Goal: Transaction & Acquisition: Purchase product/service

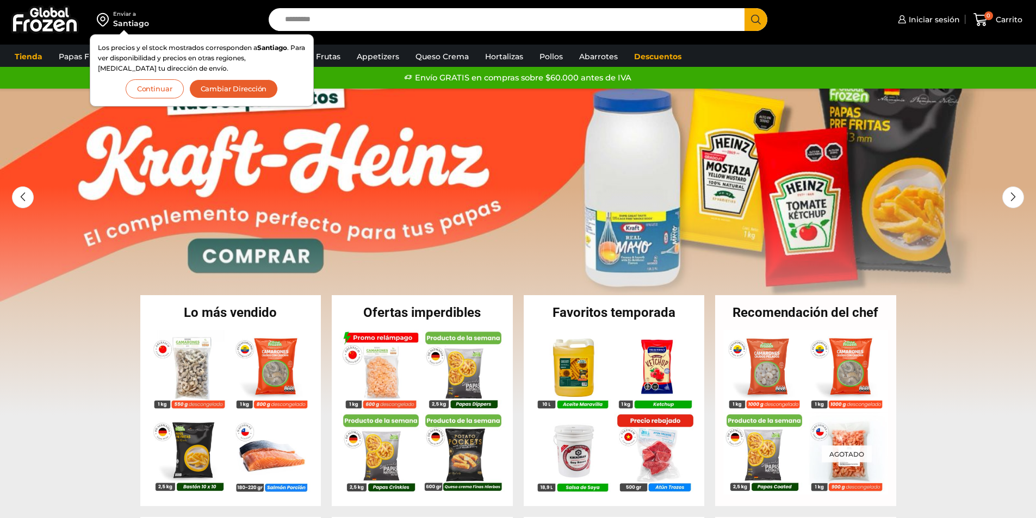
click at [157, 88] on button "Continuar" at bounding box center [155, 88] width 58 height 19
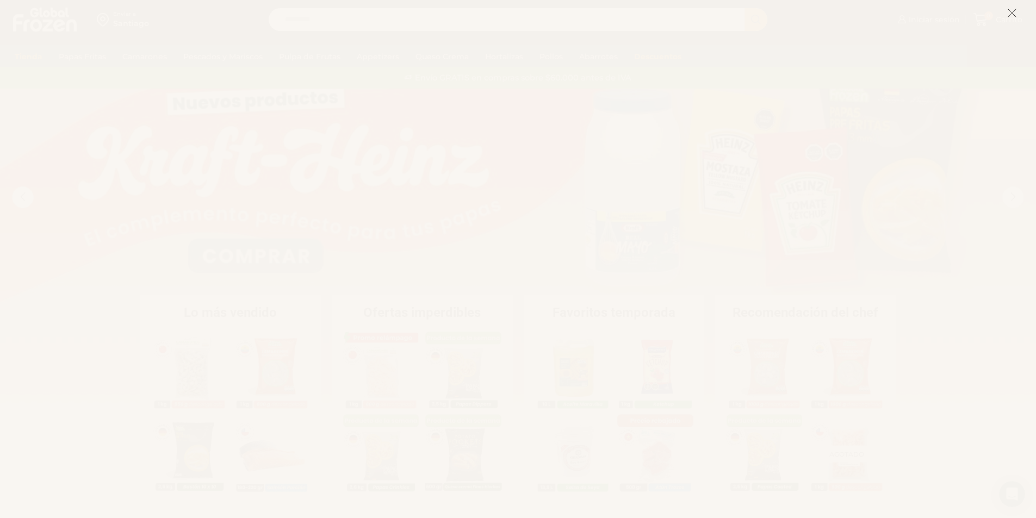
click at [1013, 9] on icon at bounding box center [1012, 13] width 10 height 10
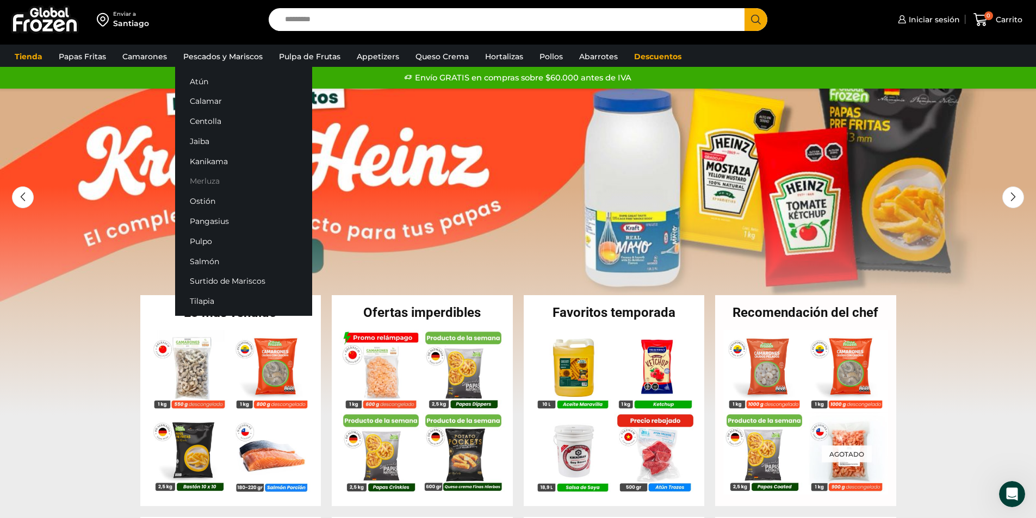
click at [207, 180] on link "Merluza" at bounding box center [243, 181] width 137 height 20
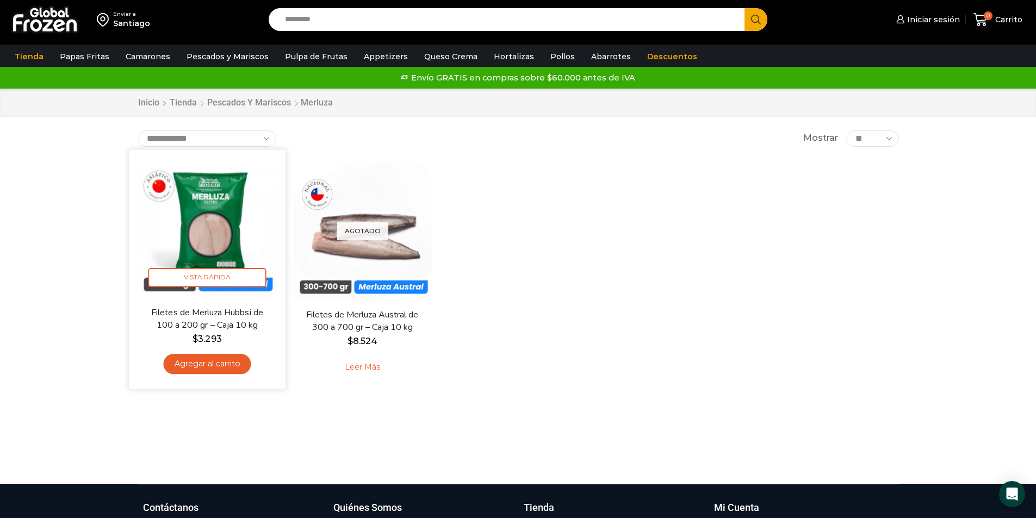
click at [221, 245] on img at bounding box center [207, 228] width 140 height 140
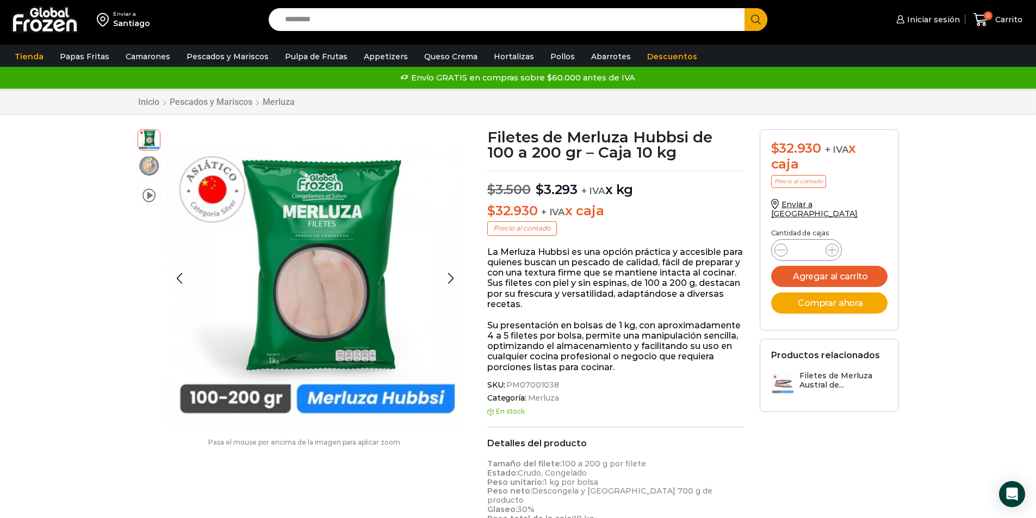
click at [154, 170] on img at bounding box center [149, 166] width 22 height 22
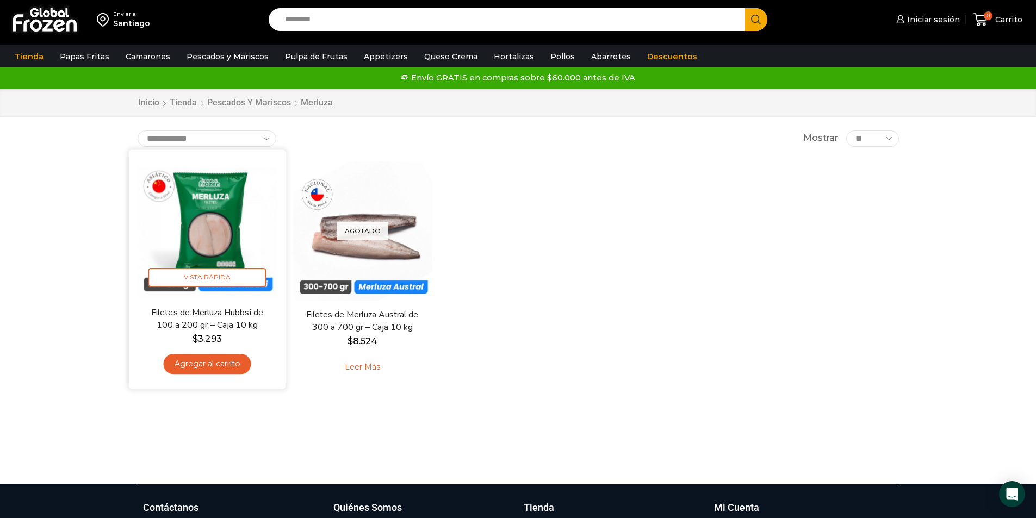
click at [225, 230] on img at bounding box center [207, 228] width 140 height 140
click at [213, 213] on img at bounding box center [207, 228] width 140 height 140
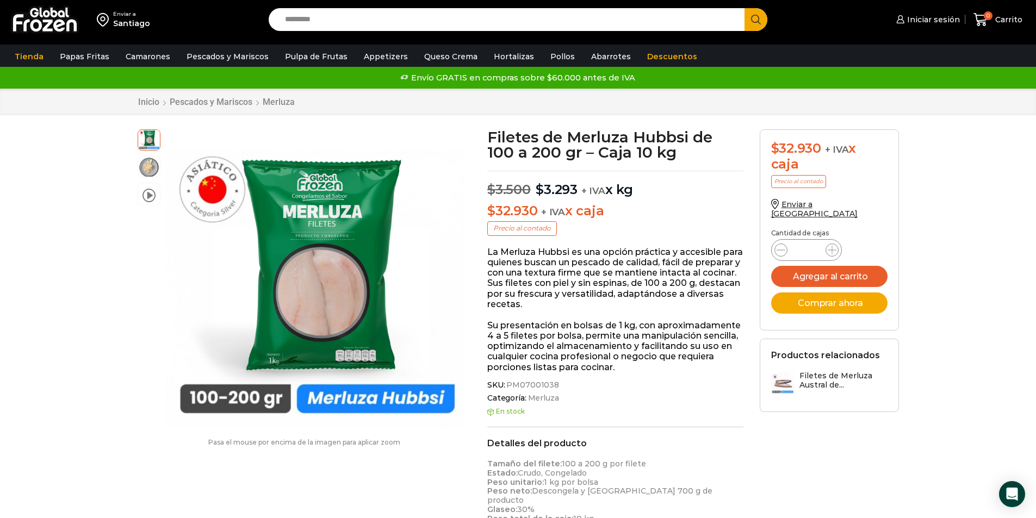
click at [1001, 493] on div "Open Intercom Messenger" at bounding box center [1012, 494] width 26 height 26
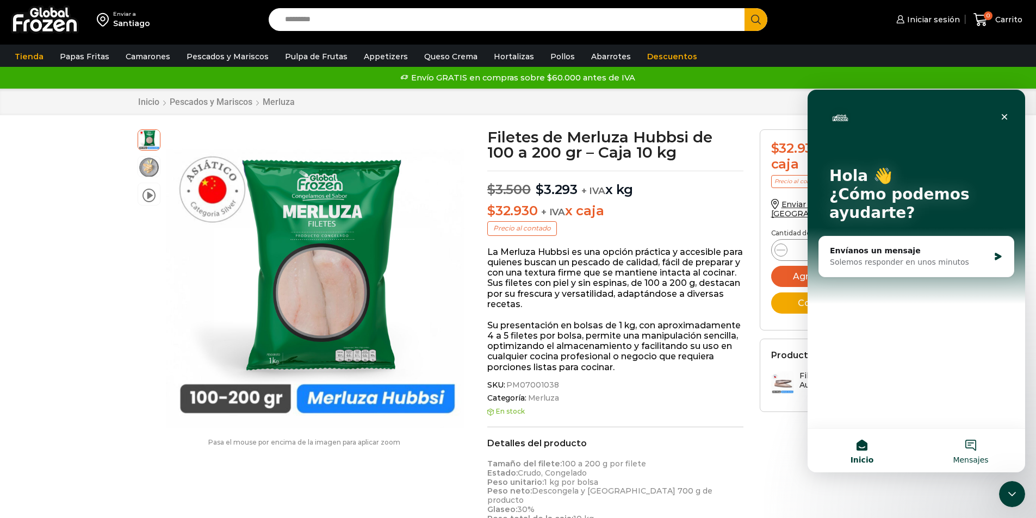
click at [970, 440] on button "Mensajes" at bounding box center [971, 451] width 109 height 44
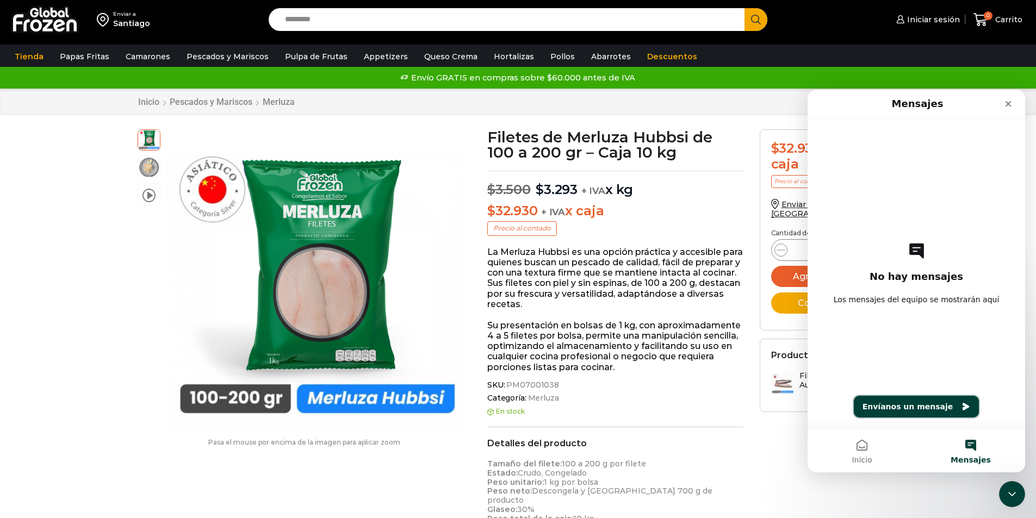
click at [914, 407] on button "Envíanos un mensaje" at bounding box center [917, 407] width 126 height 22
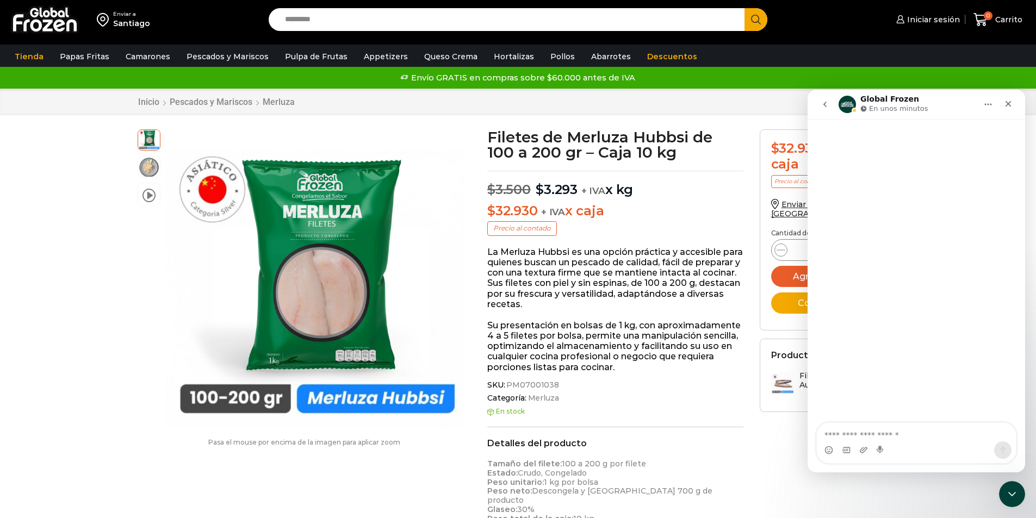
click at [904, 428] on textarea "Escribe un mensaje..." at bounding box center [916, 432] width 199 height 18
type textarea "*"
type textarea "**********"
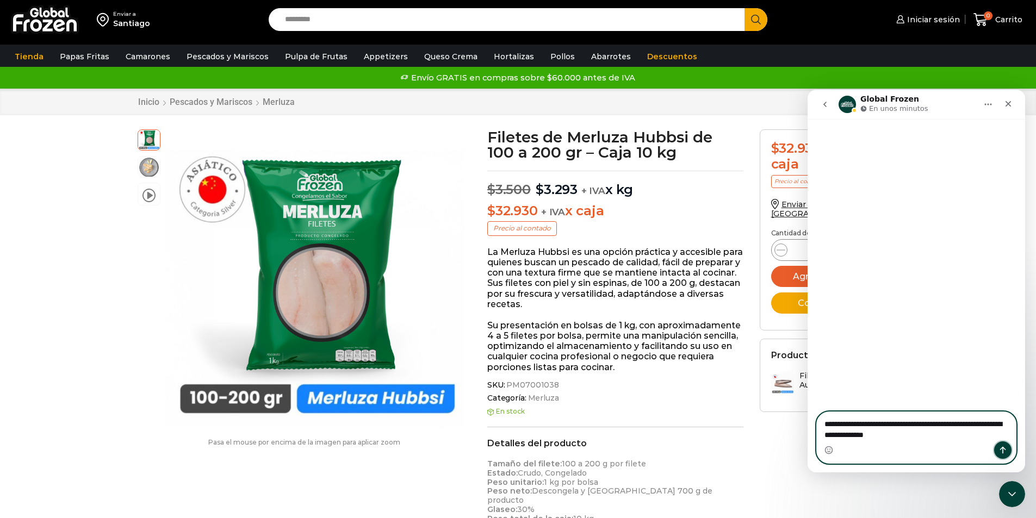
click at [1005, 449] on icon "Enviar un mensaje…" at bounding box center [1003, 450] width 6 height 7
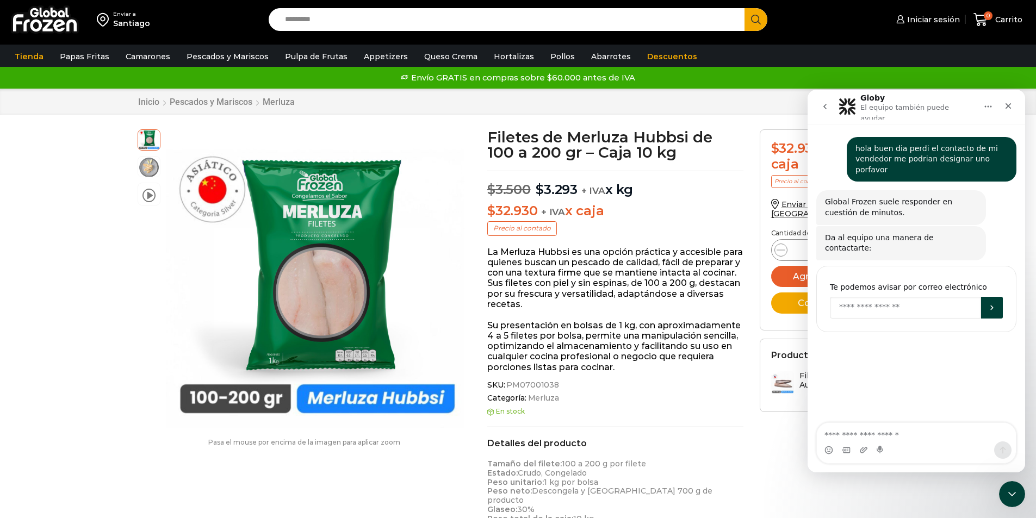
click at [893, 297] on input "Enter your email" at bounding box center [905, 308] width 151 height 22
type input "**********"
click at [988, 299] on button "Enviar" at bounding box center [992, 308] width 22 height 22
click at [1005, 102] on icon "Cerrar" at bounding box center [1008, 106] width 9 height 9
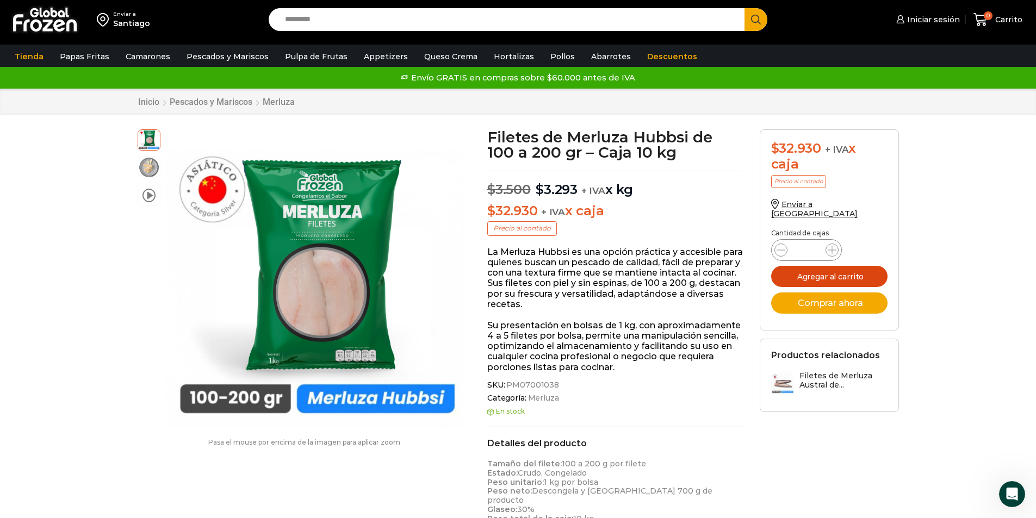
click at [812, 266] on button "Agregar al carrito" at bounding box center [829, 276] width 116 height 21
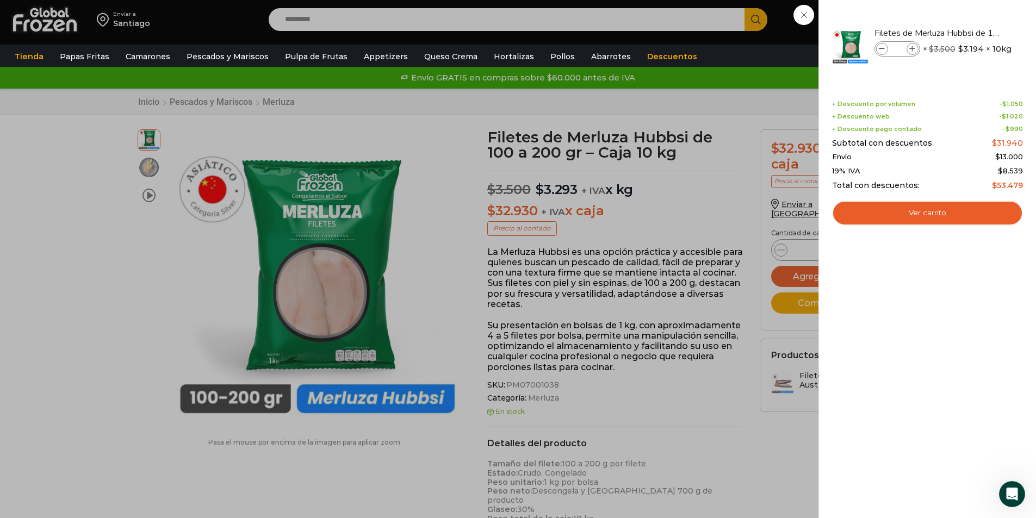
click at [971, 33] on div "1 Carrito 1 1 Shopping Cart *" at bounding box center [998, 20] width 54 height 26
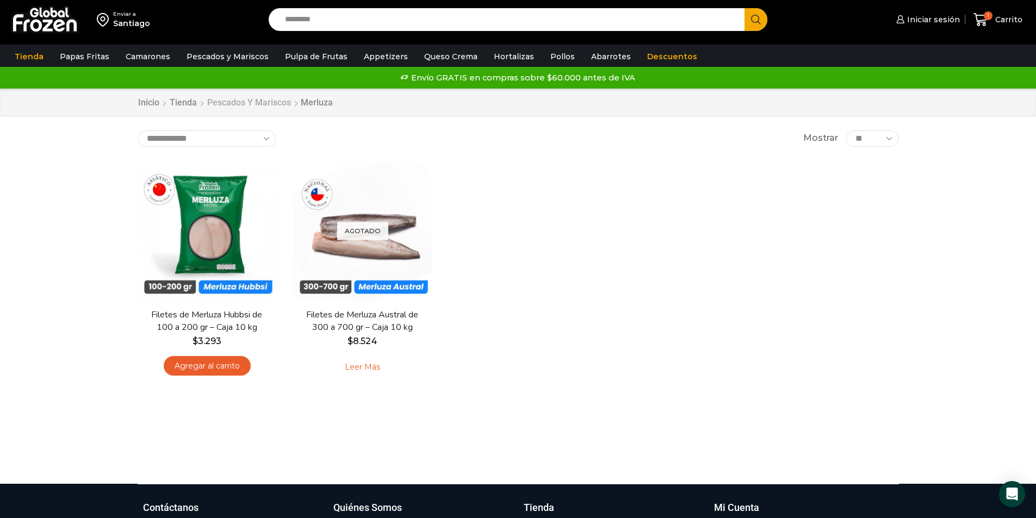
click at [270, 106] on link "Pescados y Mariscos" at bounding box center [249, 103] width 85 height 13
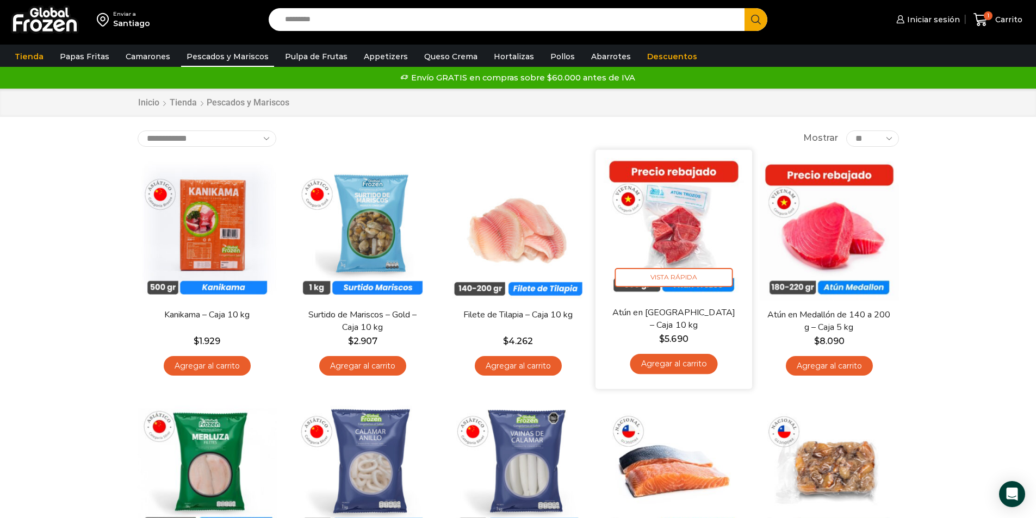
click at [652, 246] on img at bounding box center [674, 228] width 140 height 140
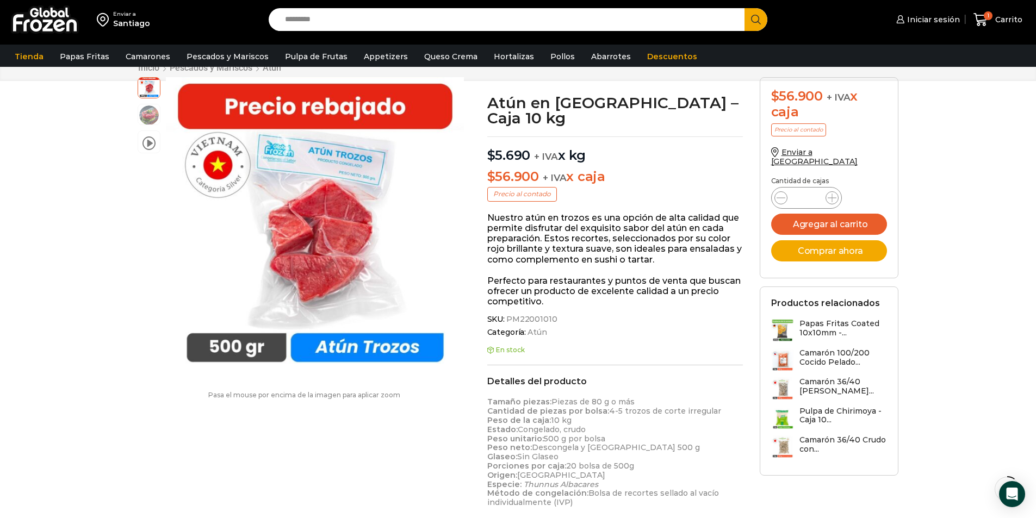
scroll to position [1, 0]
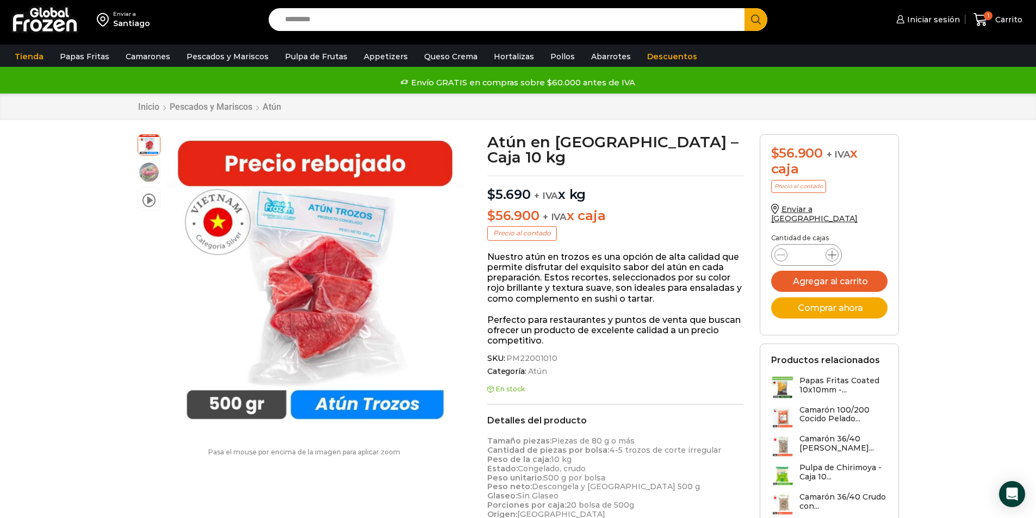
click at [836, 251] on icon at bounding box center [832, 255] width 9 height 9
type input "*"
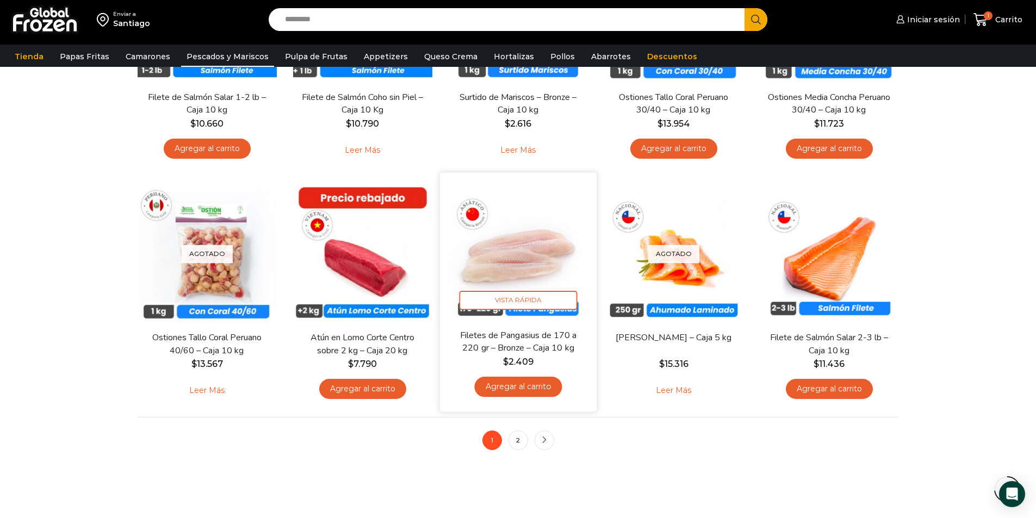
scroll to position [707, 0]
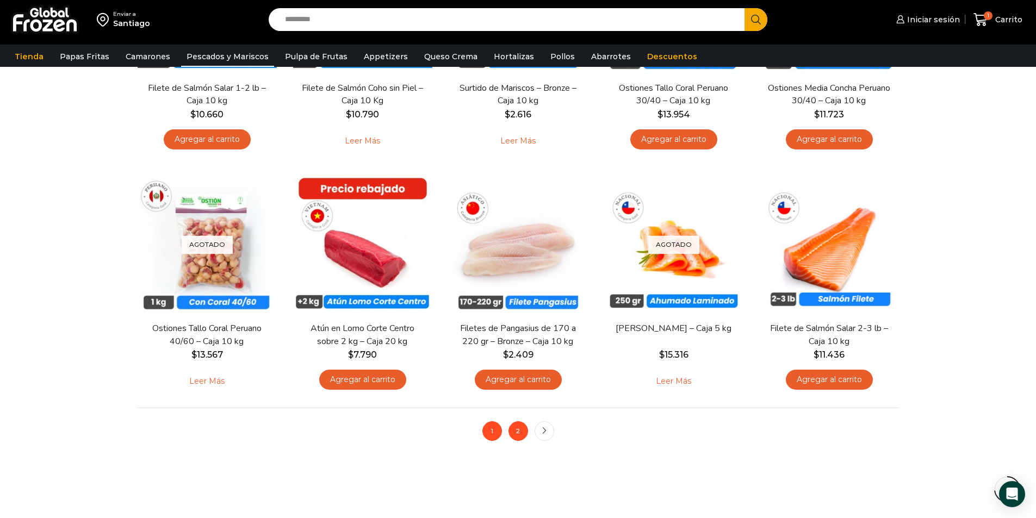
click at [519, 437] on link "2" at bounding box center [519, 432] width 20 height 20
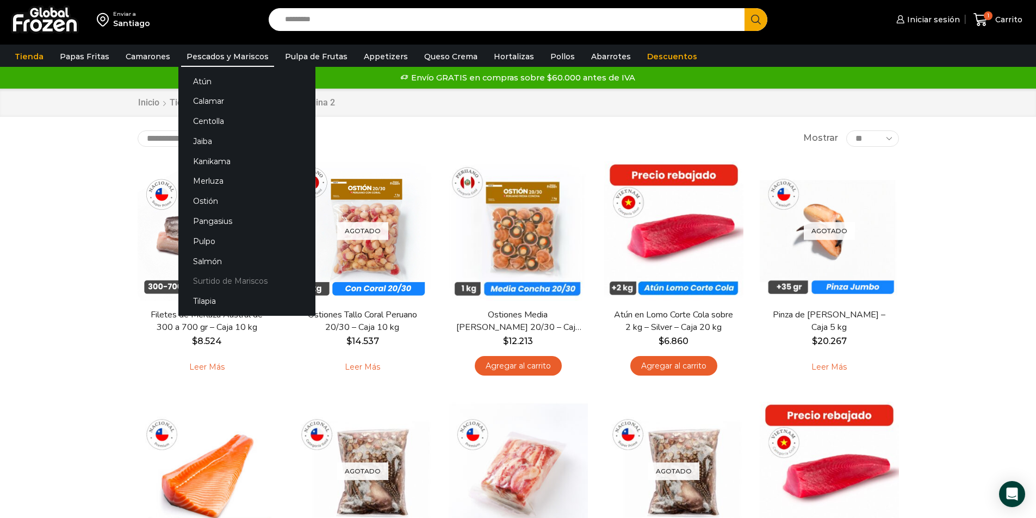
click at [254, 280] on link "Surtido de Mariscos" at bounding box center [246, 281] width 137 height 20
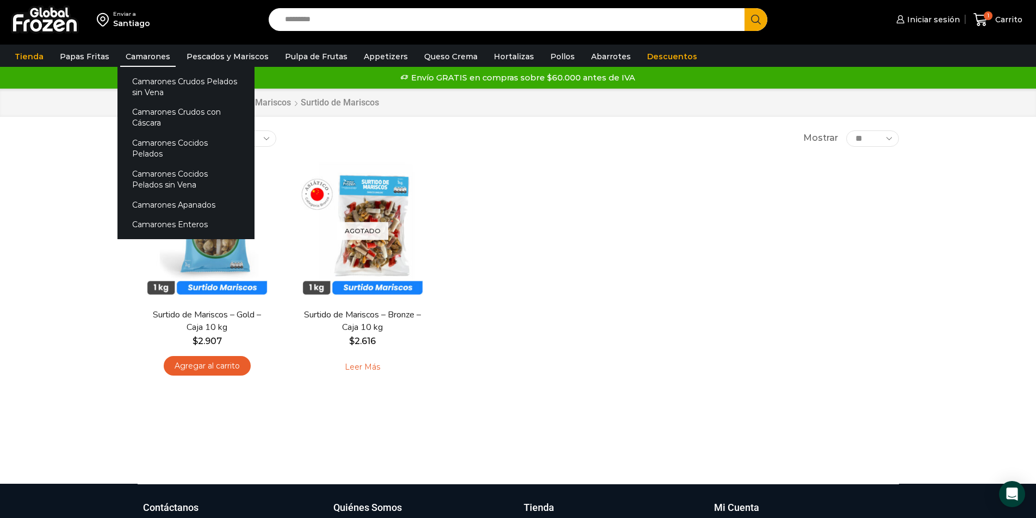
click at [147, 56] on link "Camarones" at bounding box center [147, 56] width 55 height 21
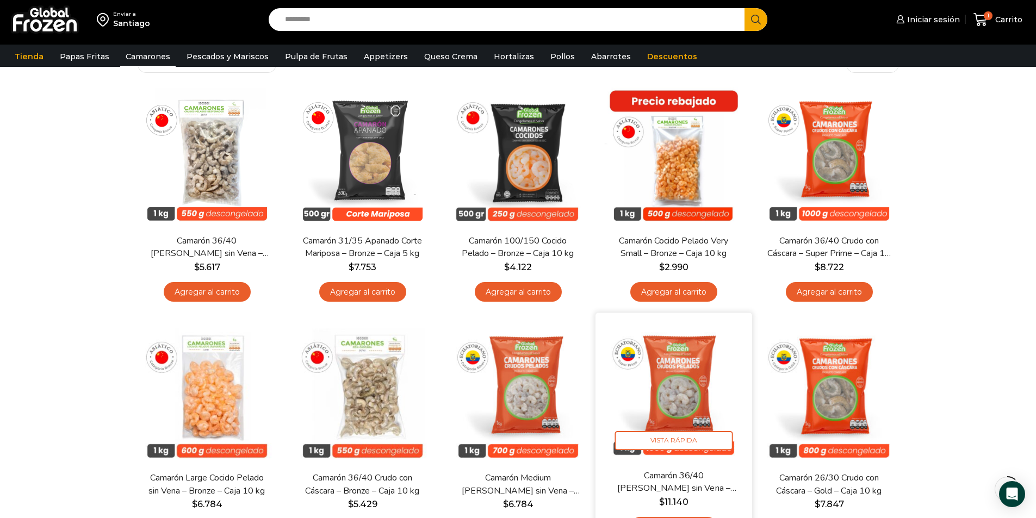
scroll to position [54, 0]
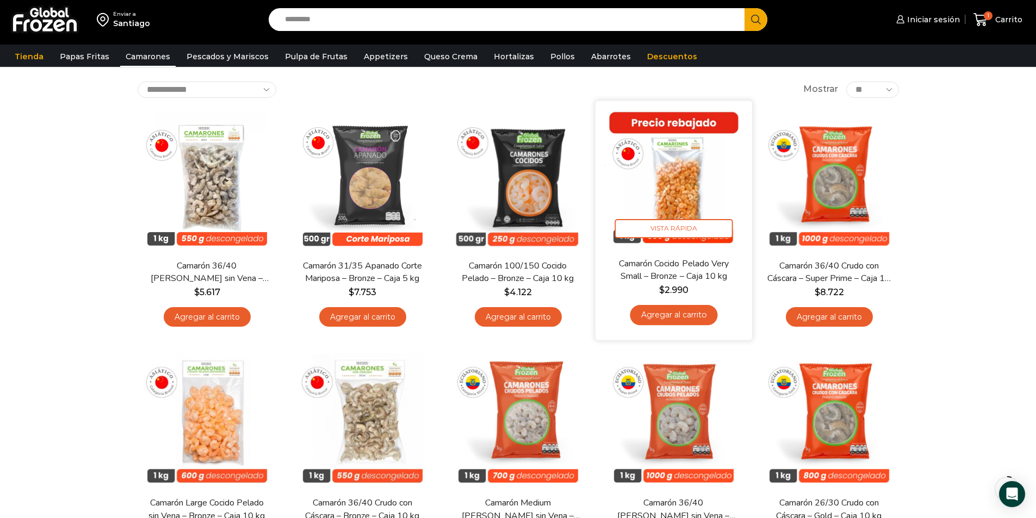
click at [694, 316] on link "Agregar al carrito" at bounding box center [674, 315] width 88 height 20
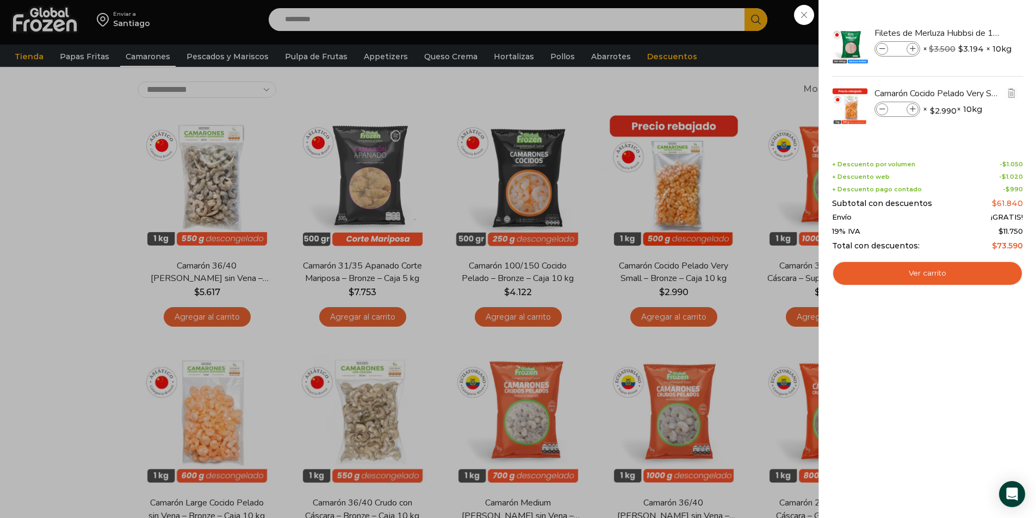
click at [913, 108] on icon at bounding box center [913, 110] width 6 height 6
type input "*"
click at [880, 110] on icon at bounding box center [883, 110] width 6 height 6
type input "*"
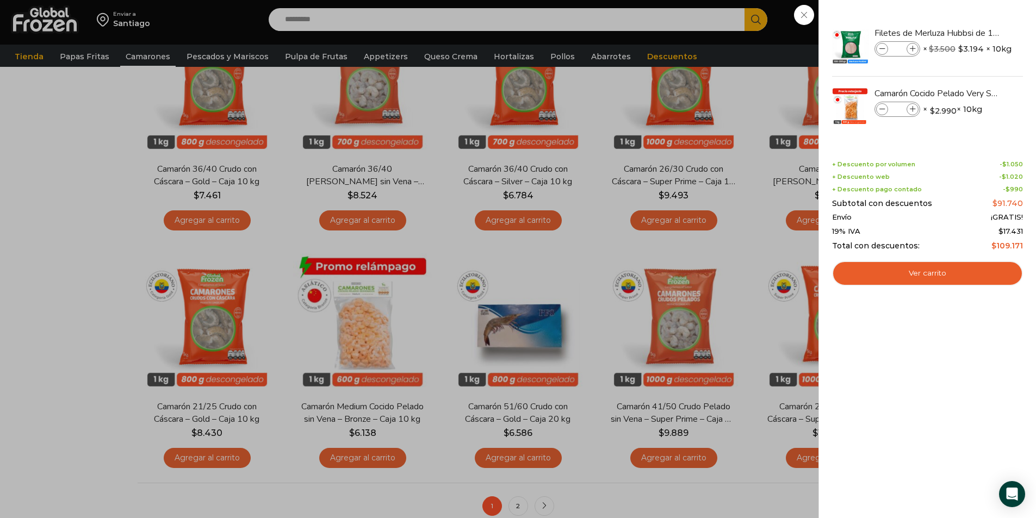
scroll to position [653, 0]
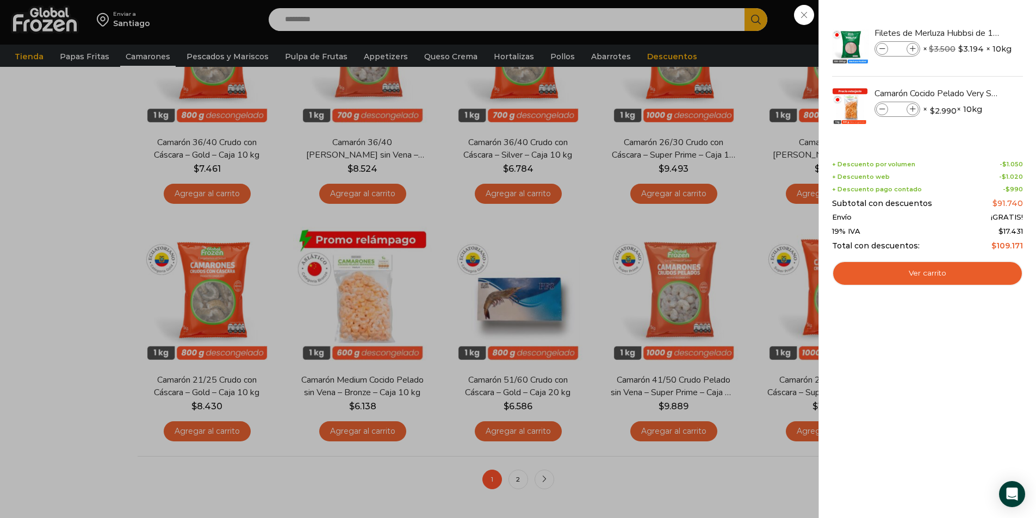
click at [971, 33] on div "3 Carrito 3 3 Shopping Cart *" at bounding box center [998, 20] width 54 height 26
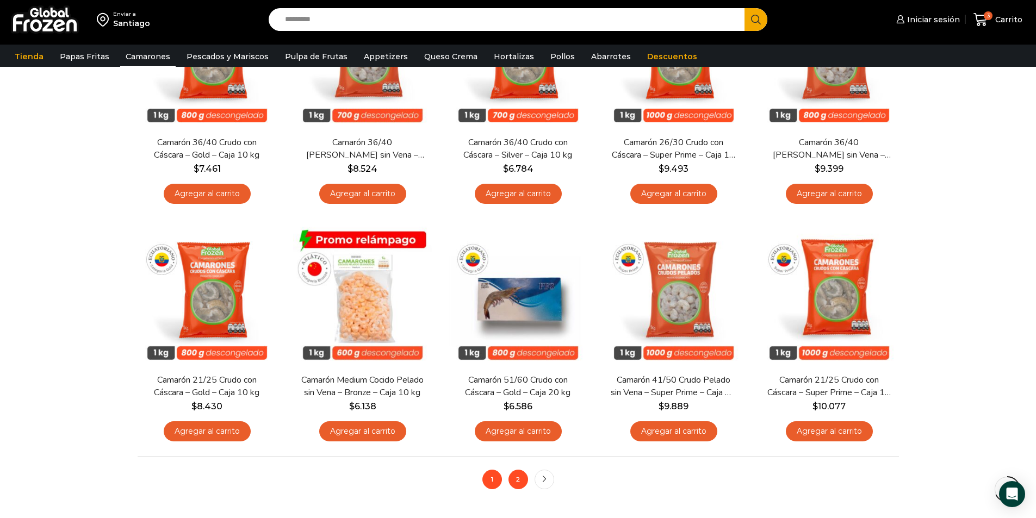
click at [518, 479] on link "2" at bounding box center [519, 480] width 20 height 20
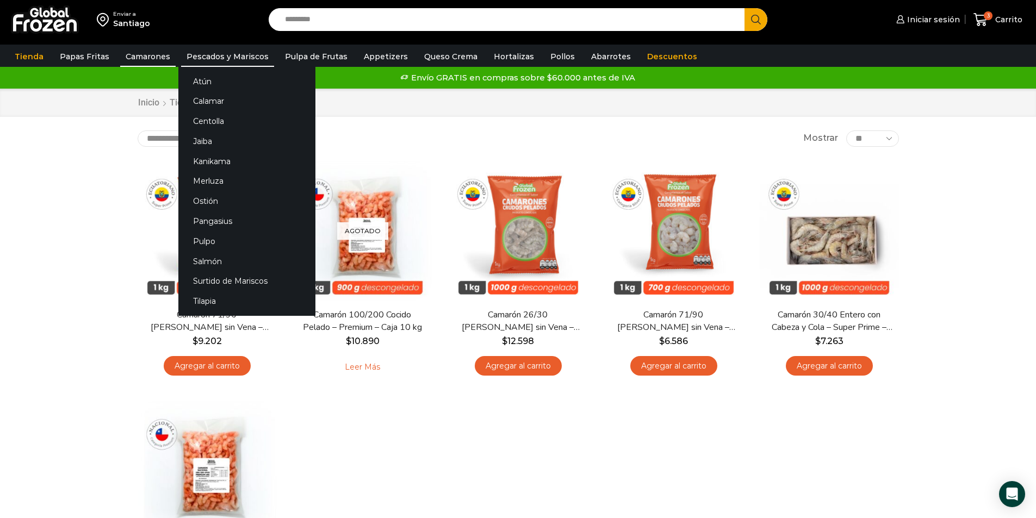
click at [242, 52] on link "Pescados y Mariscos" at bounding box center [227, 56] width 93 height 21
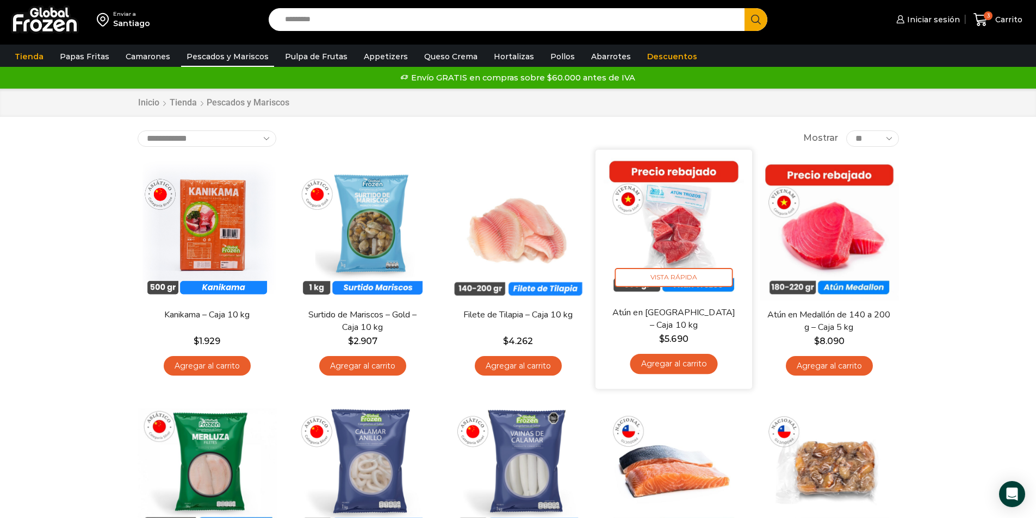
click at [697, 251] on img at bounding box center [674, 228] width 140 height 140
click at [676, 365] on link "Agregar al carrito" at bounding box center [674, 364] width 88 height 20
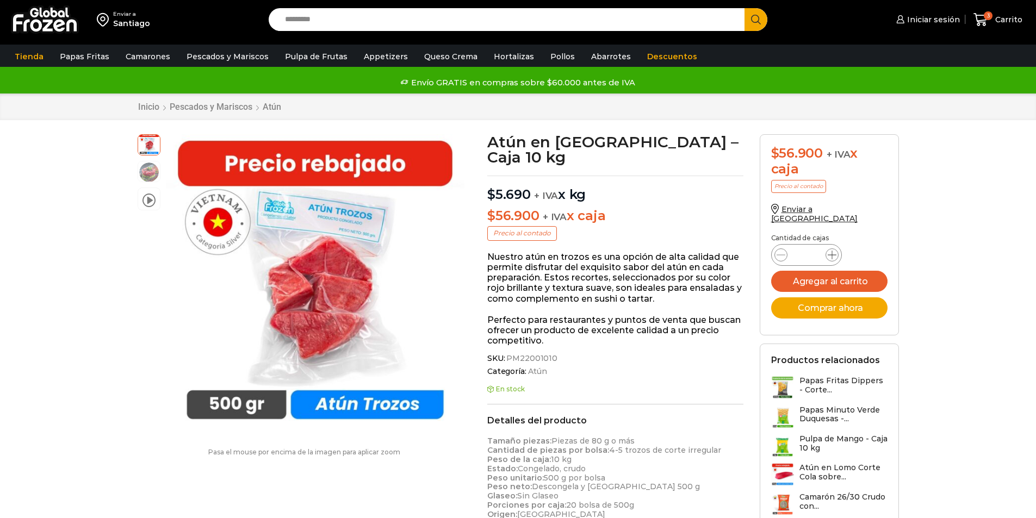
click at [833, 251] on icon at bounding box center [832, 255] width 9 height 9
type input "*"
click at [837, 271] on button "Agregar al carrito" at bounding box center [829, 281] width 116 height 21
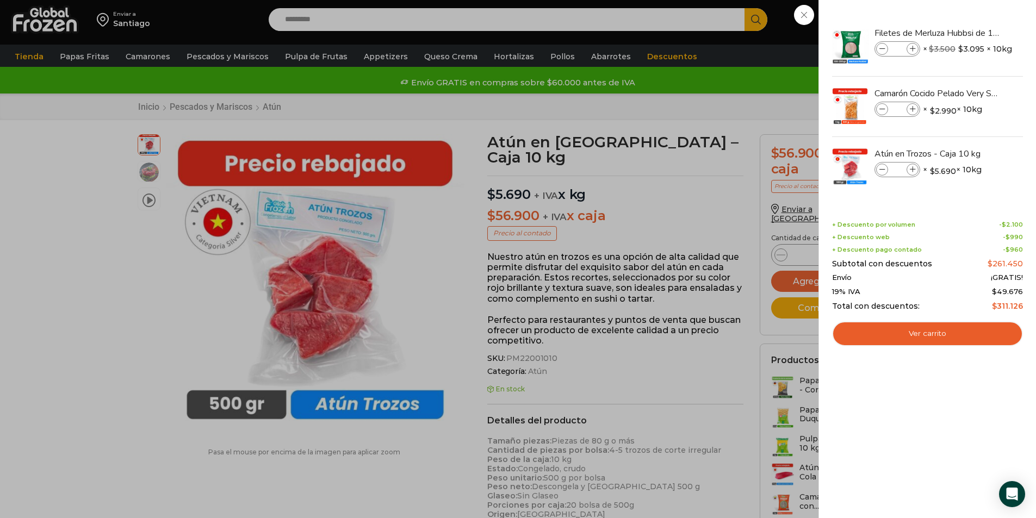
click at [971, 33] on div "6 Carrito 6 6 Shopping Cart *" at bounding box center [998, 20] width 54 height 26
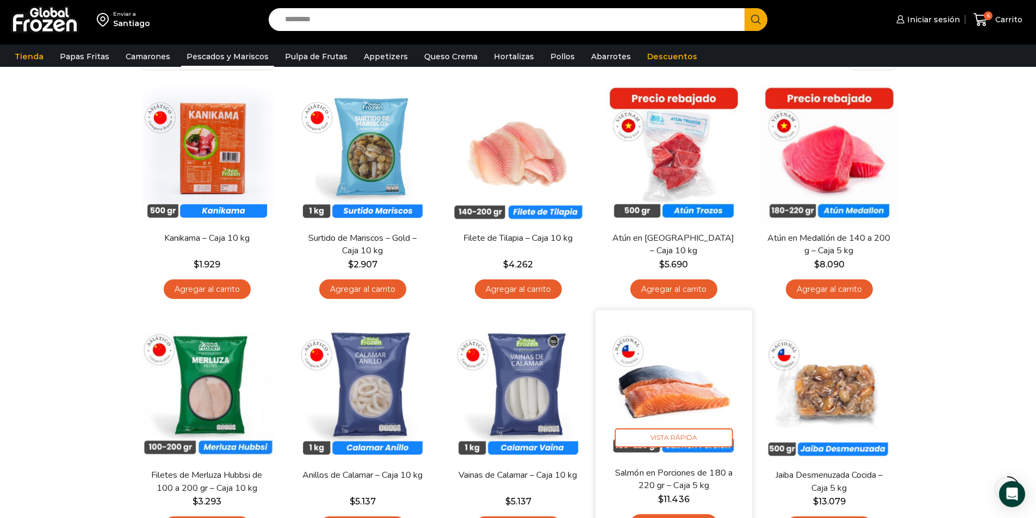
scroll to position [163, 0]
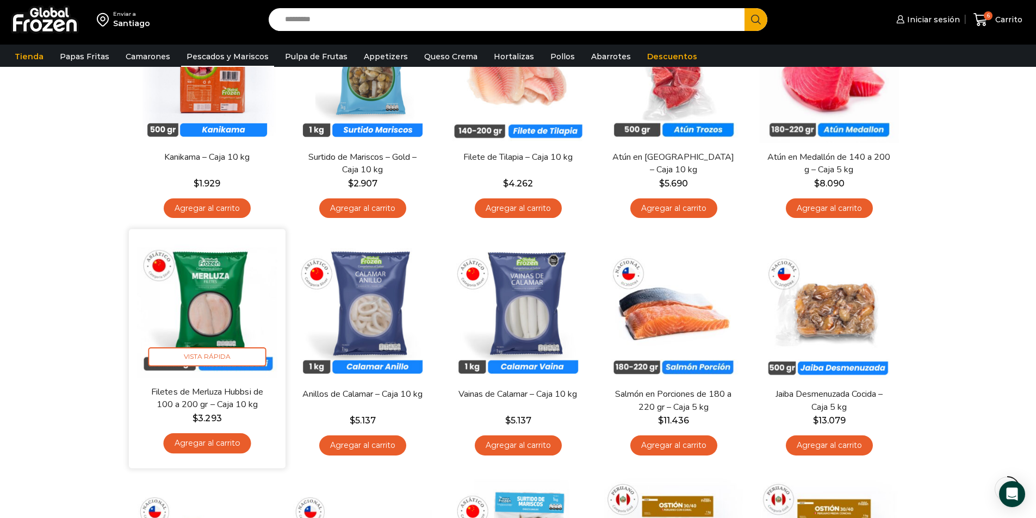
click at [206, 438] on link "Agregar al carrito" at bounding box center [207, 444] width 88 height 20
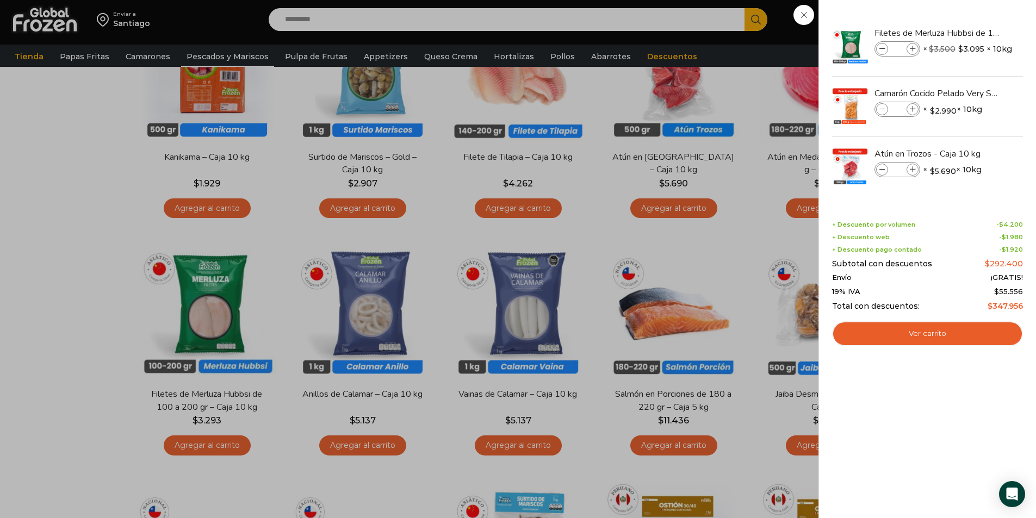
click at [971, 33] on div "7 Carrito 7 7 Shopping Cart *" at bounding box center [998, 20] width 54 height 26
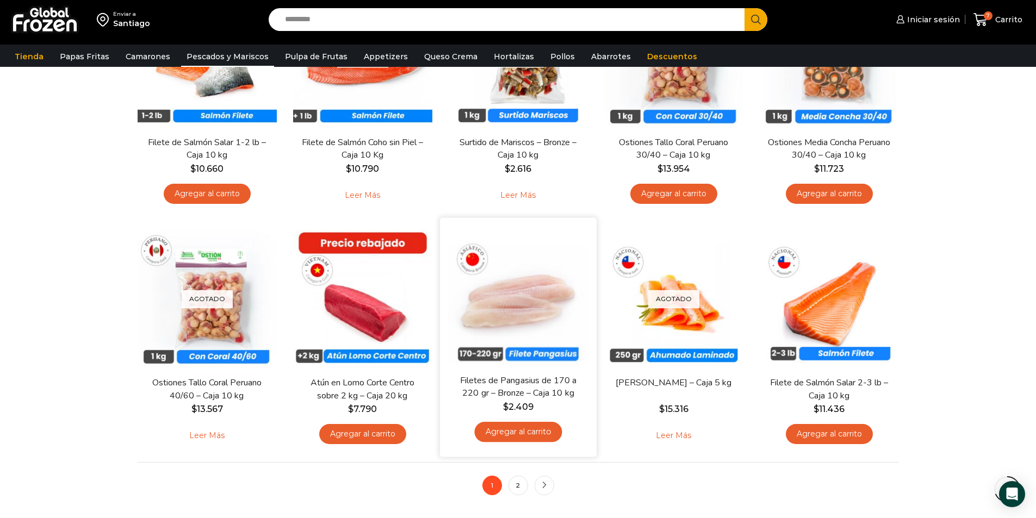
scroll to position [707, 0]
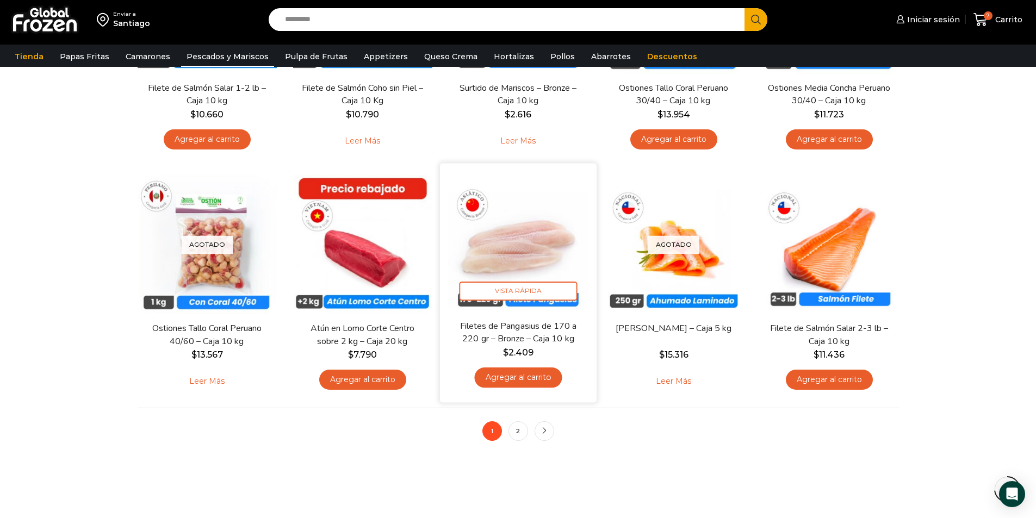
click at [534, 379] on link "Agregar al carrito" at bounding box center [518, 378] width 88 height 20
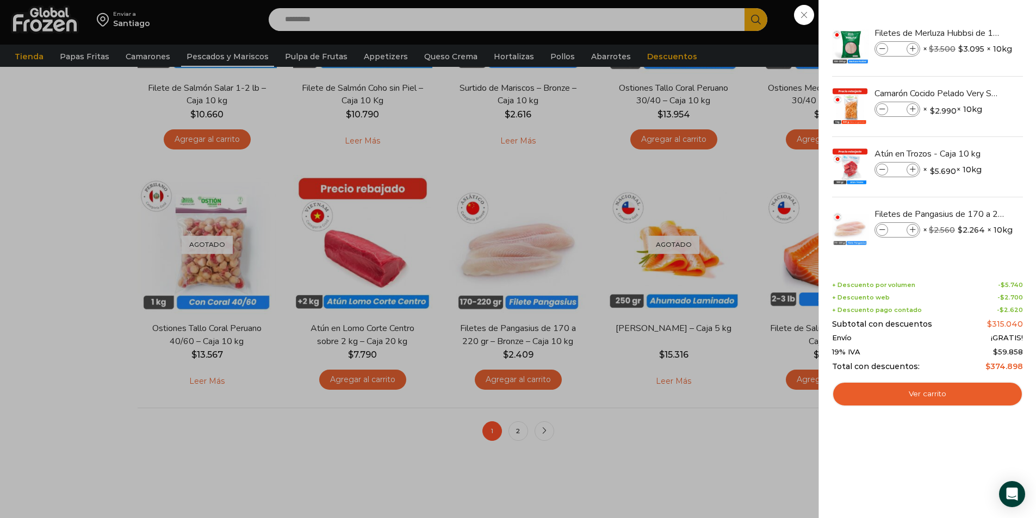
click at [971, 33] on div "8 Carrito 8 8 Shopping Cart *" at bounding box center [998, 20] width 54 height 26
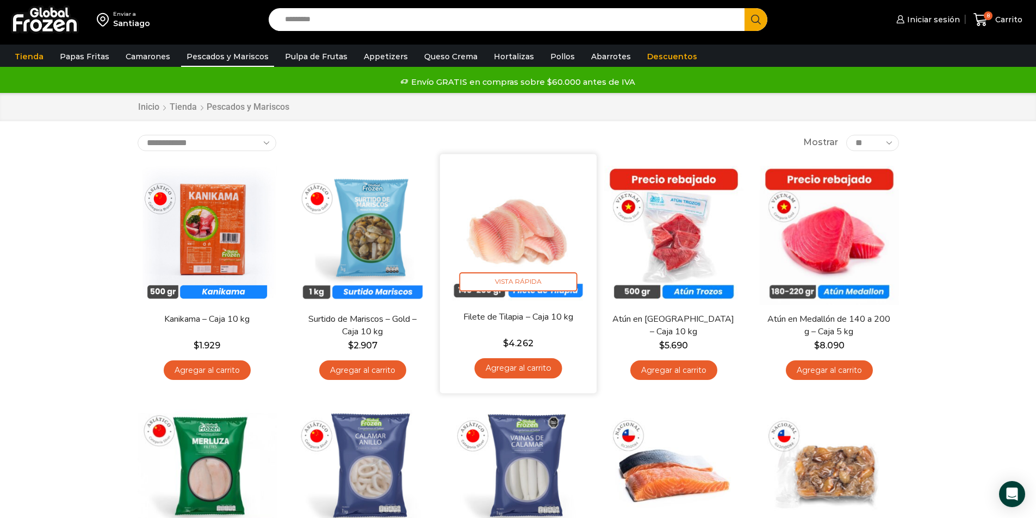
scroll to position [0, 0]
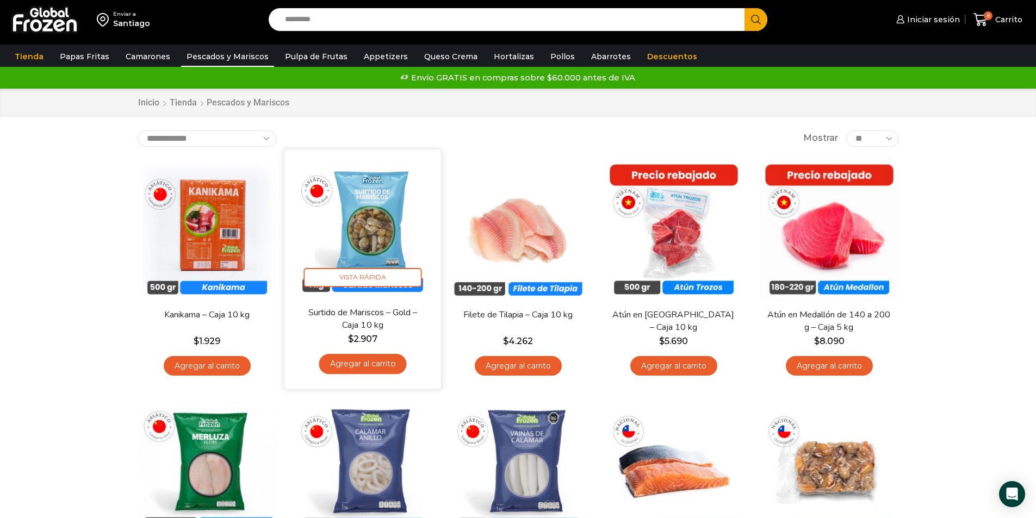
click at [389, 227] on img at bounding box center [363, 228] width 140 height 140
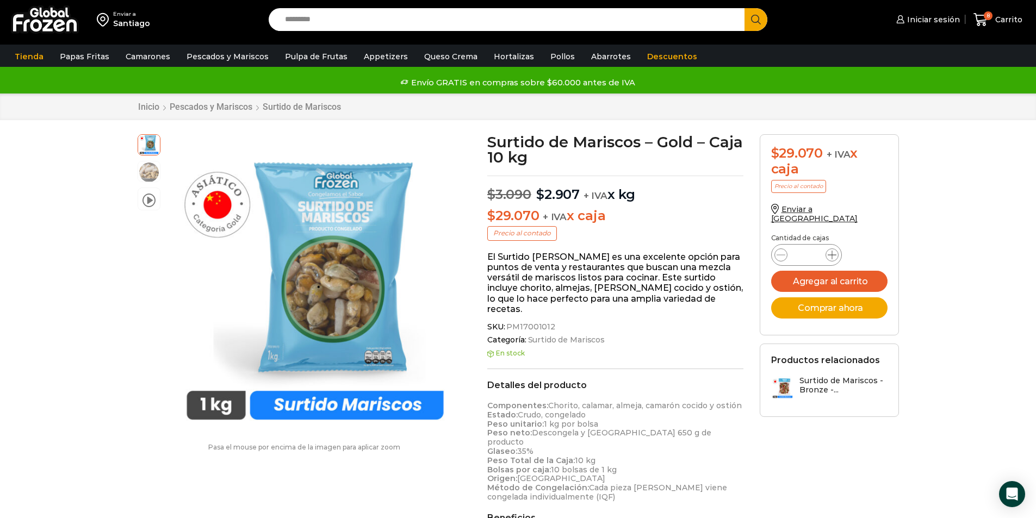
click at [833, 251] on icon at bounding box center [832, 255] width 9 height 9
type input "*"
click at [839, 271] on button "Agregar al carrito" at bounding box center [829, 281] width 116 height 21
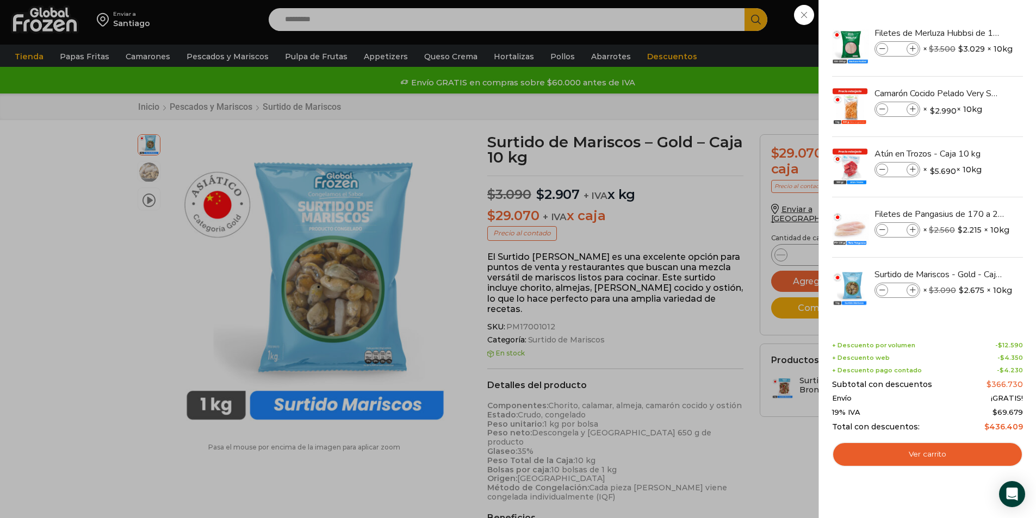
click at [971, 33] on div "10 Carrito 10 10 Shopping Cart *" at bounding box center [998, 20] width 54 height 26
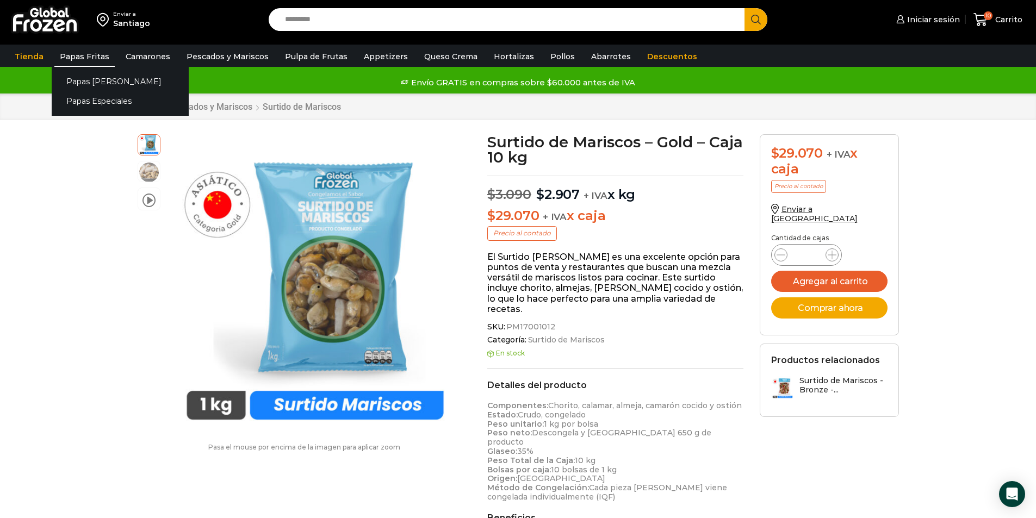
click at [88, 55] on link "Papas Fritas" at bounding box center [84, 56] width 60 height 21
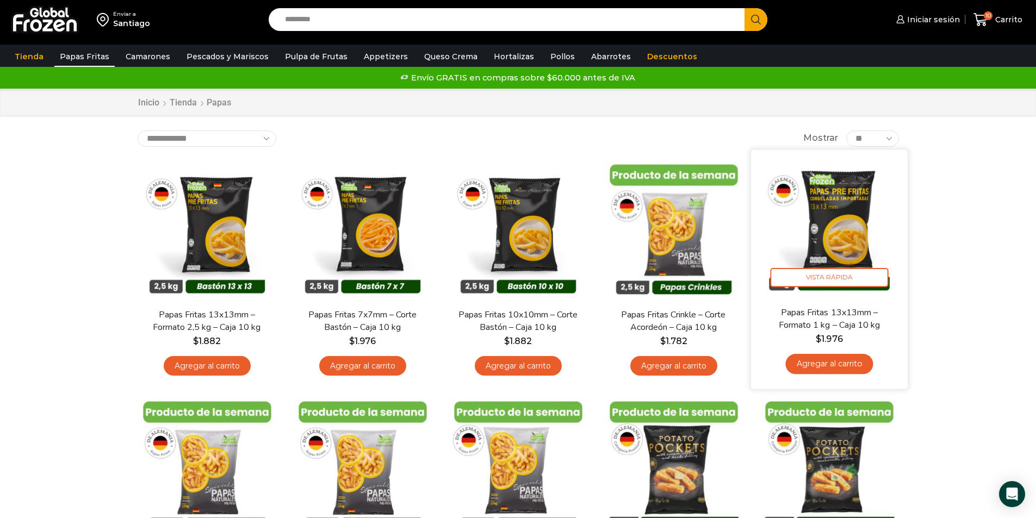
click at [847, 359] on link "Agregar al carrito" at bounding box center [829, 364] width 88 height 20
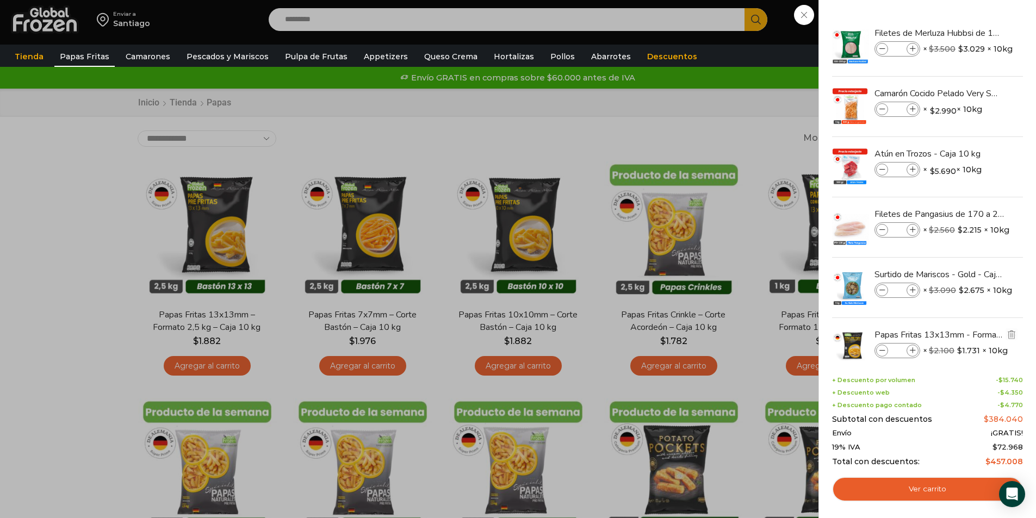
click at [911, 351] on icon at bounding box center [913, 351] width 6 height 6
type input "*"
click at [971, 33] on div "11 [GEOGRAPHIC_DATA] 11 11 Shopping Cart *" at bounding box center [998, 20] width 54 height 26
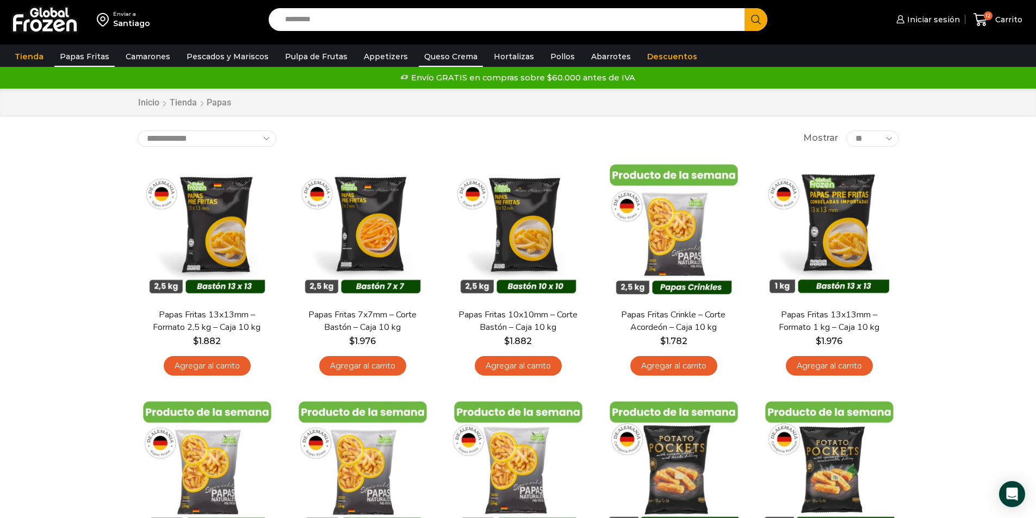
click at [447, 54] on link "Queso Crema" at bounding box center [451, 56] width 64 height 21
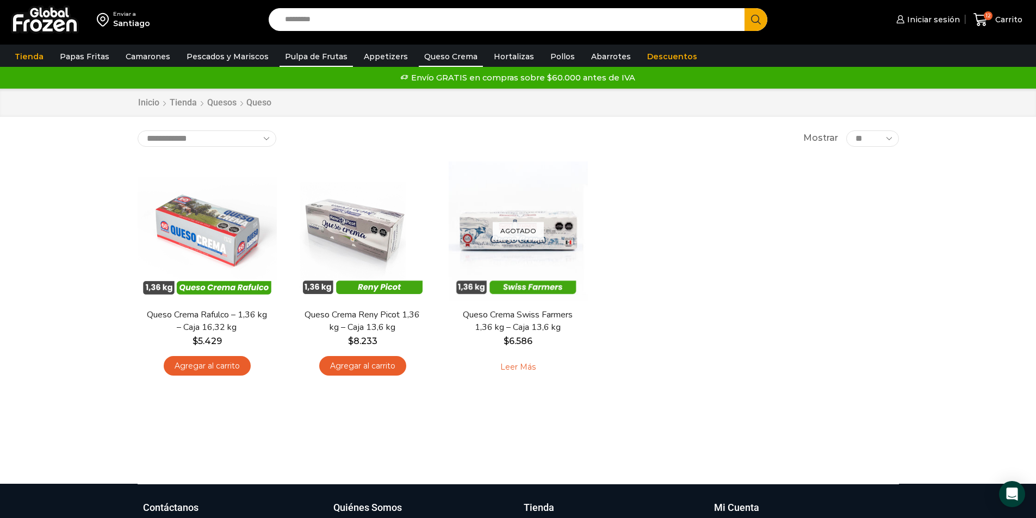
click at [321, 55] on link "Pulpa de Frutas" at bounding box center [316, 56] width 73 height 21
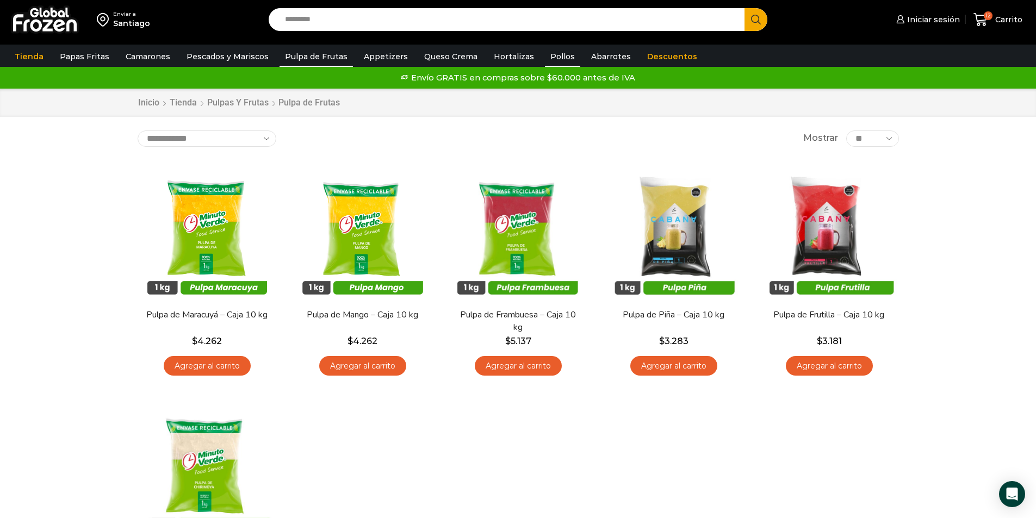
click at [545, 58] on link "Pollos" at bounding box center [562, 56] width 35 height 21
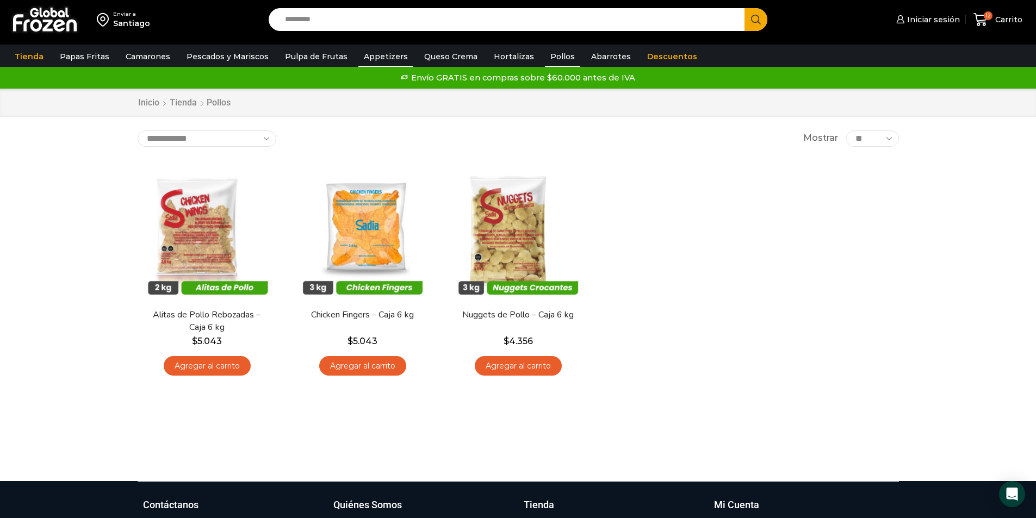
click at [358, 57] on link "Appetizers" at bounding box center [385, 56] width 55 height 21
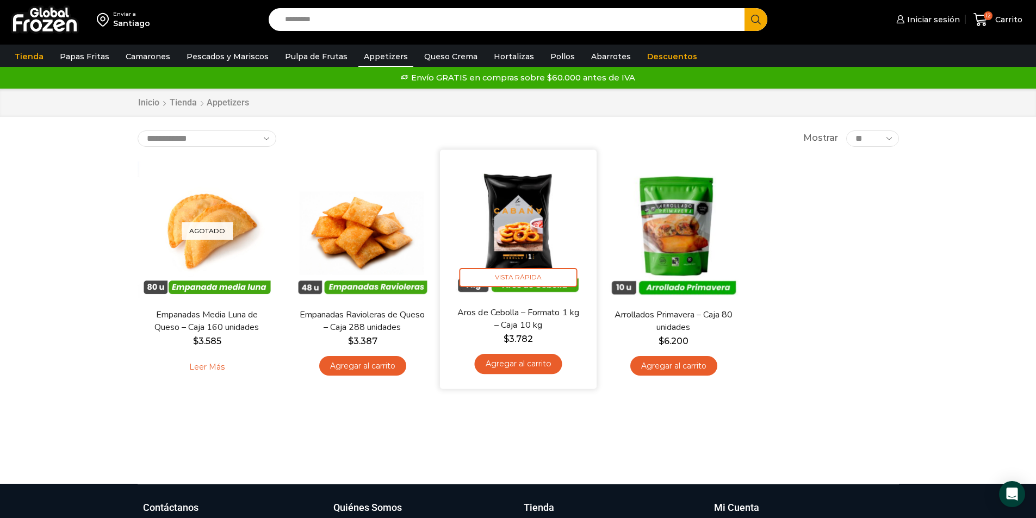
click at [536, 363] on link "Agregar al carrito" at bounding box center [518, 364] width 88 height 20
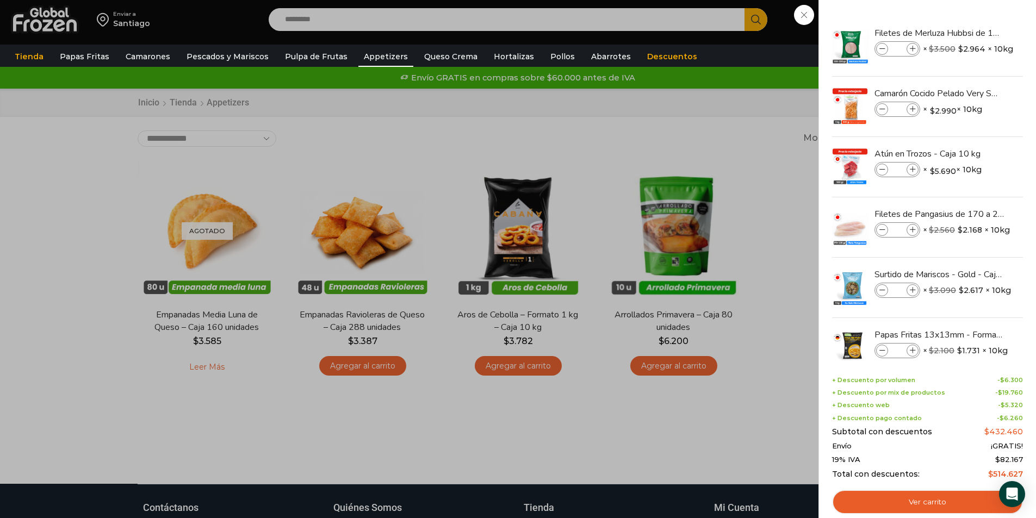
click at [971, 33] on div "13 [GEOGRAPHIC_DATA] 13 13 Shopping Cart *" at bounding box center [998, 20] width 54 height 26
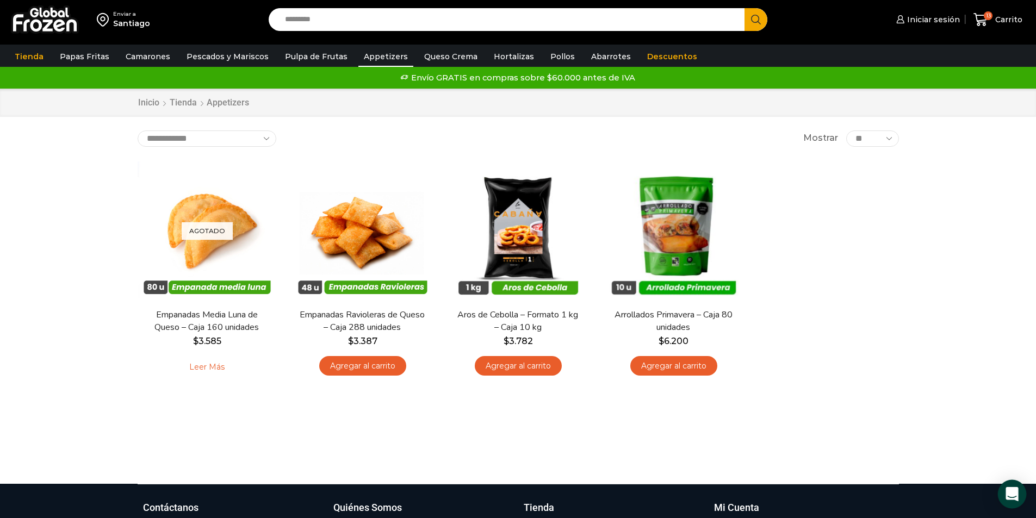
click at [1006, 497] on icon "Open Intercom Messenger" at bounding box center [1012, 494] width 14 height 14
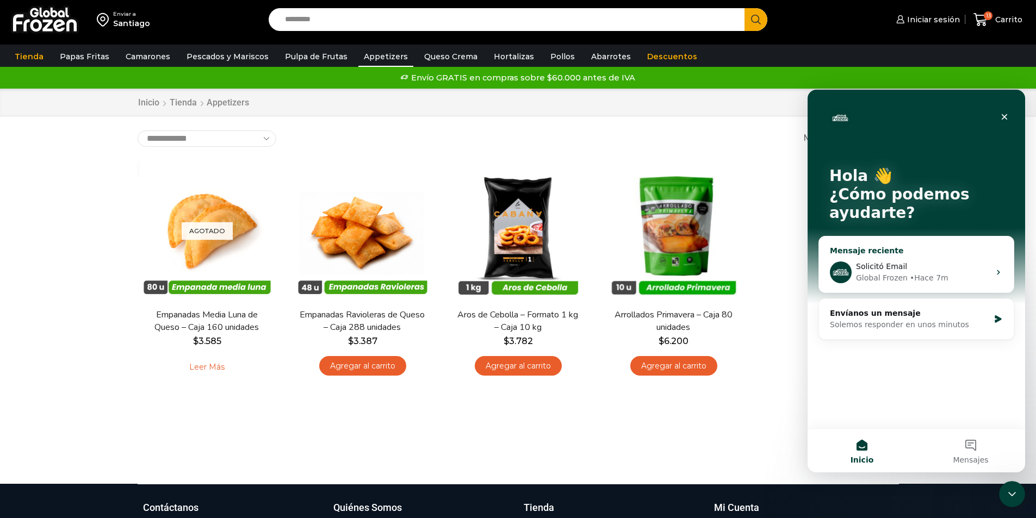
click at [975, 269] on div "Solicitó Email" at bounding box center [923, 266] width 134 height 11
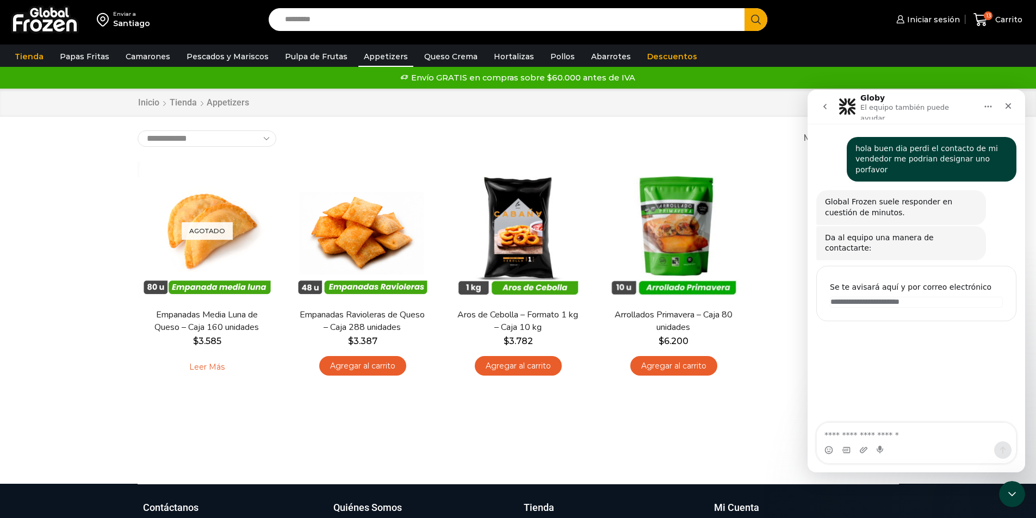
click at [126, 23] on div "Santiago" at bounding box center [131, 23] width 37 height 11
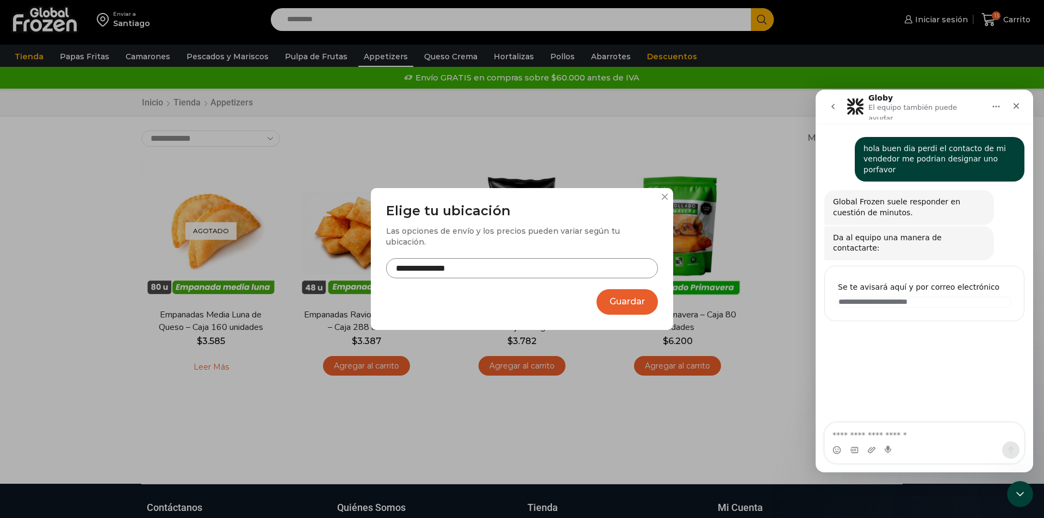
click at [665, 207] on div "**********" at bounding box center [522, 259] width 302 height 142
click at [1013, 106] on icon "Cerrar" at bounding box center [1016, 106] width 9 height 9
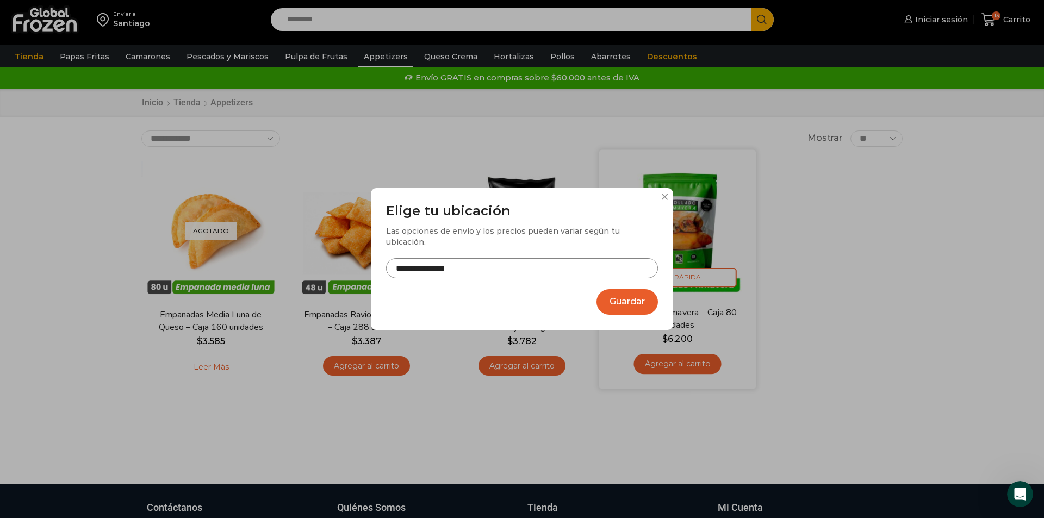
click at [662, 200] on button at bounding box center [664, 197] width 7 height 7
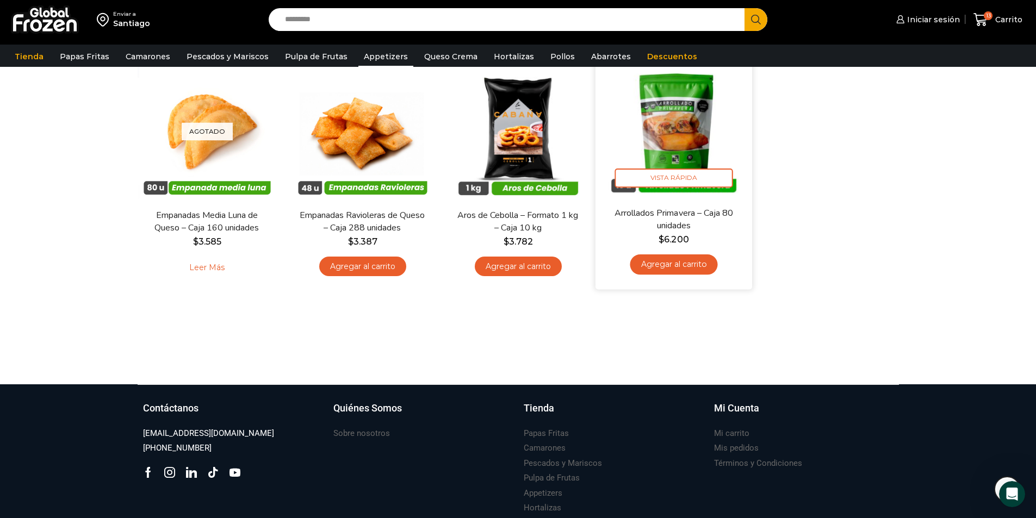
scroll to position [201, 0]
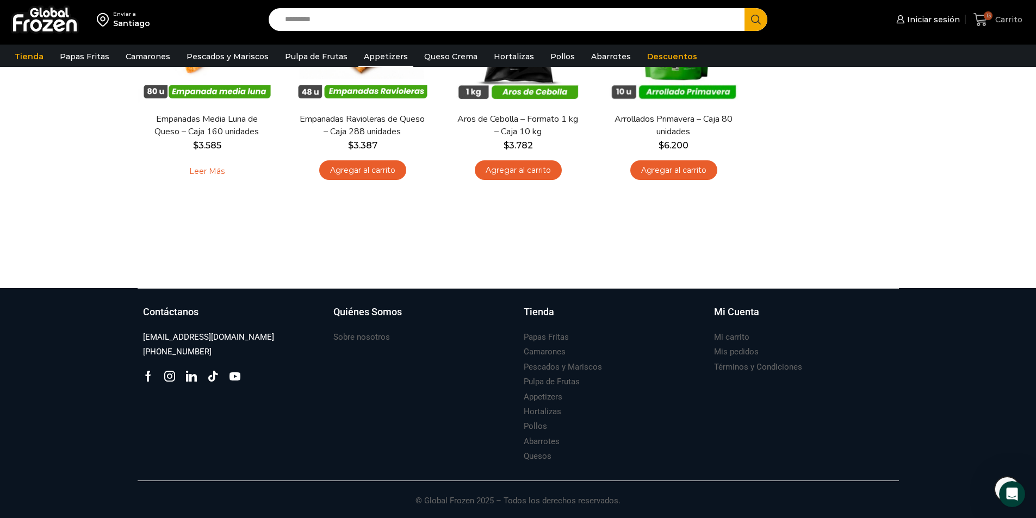
click at [984, 22] on icon at bounding box center [981, 19] width 14 height 13
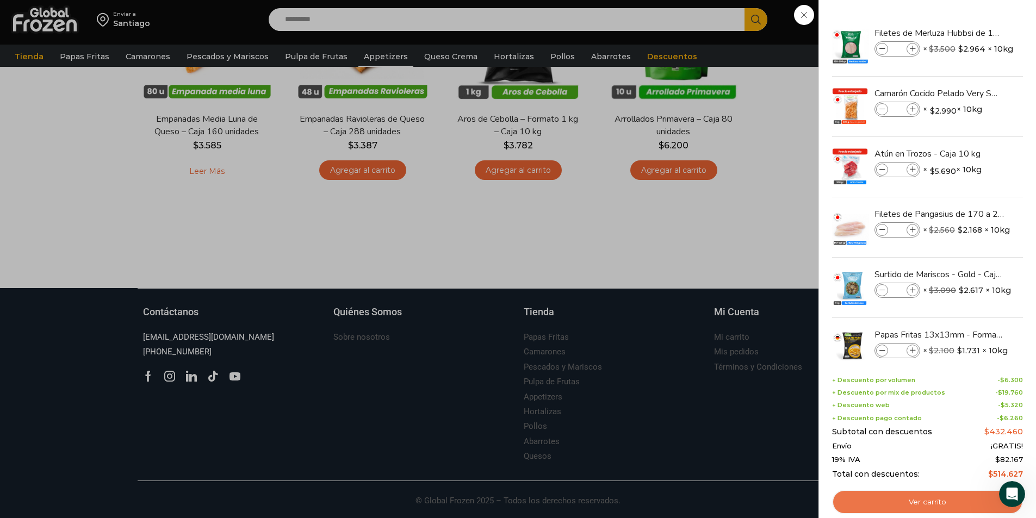
click at [954, 506] on link "Ver carrito" at bounding box center [927, 502] width 191 height 25
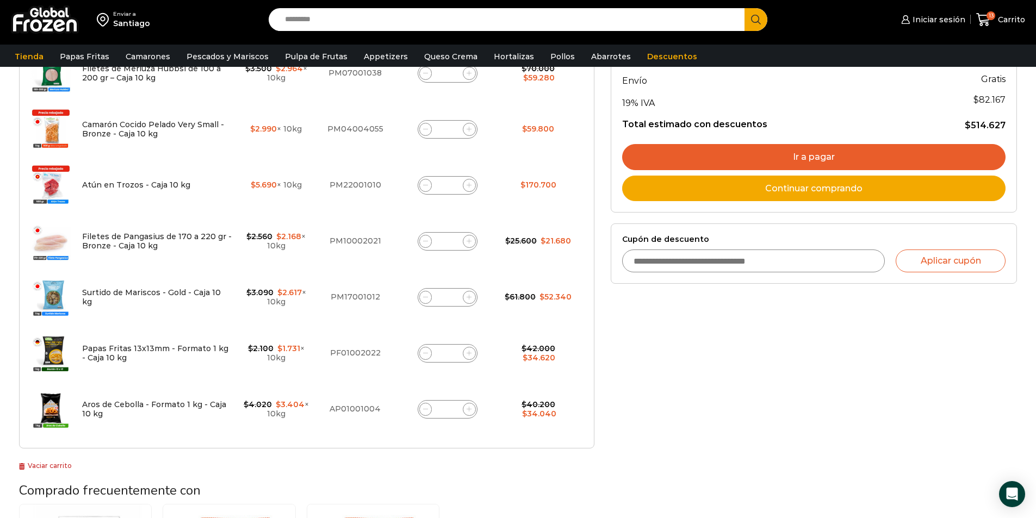
scroll to position [218, 0]
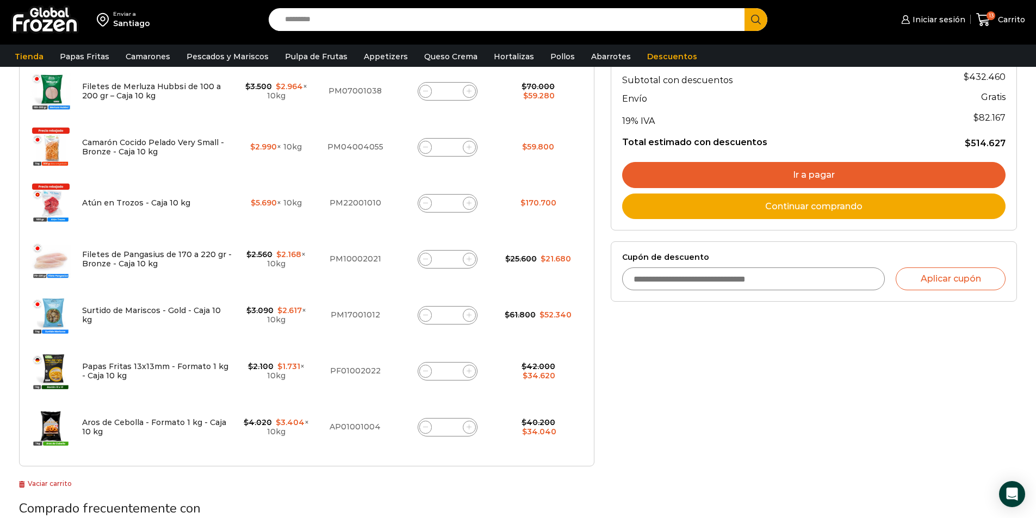
click at [423, 204] on icon at bounding box center [425, 203] width 5 height 5
type input "*"
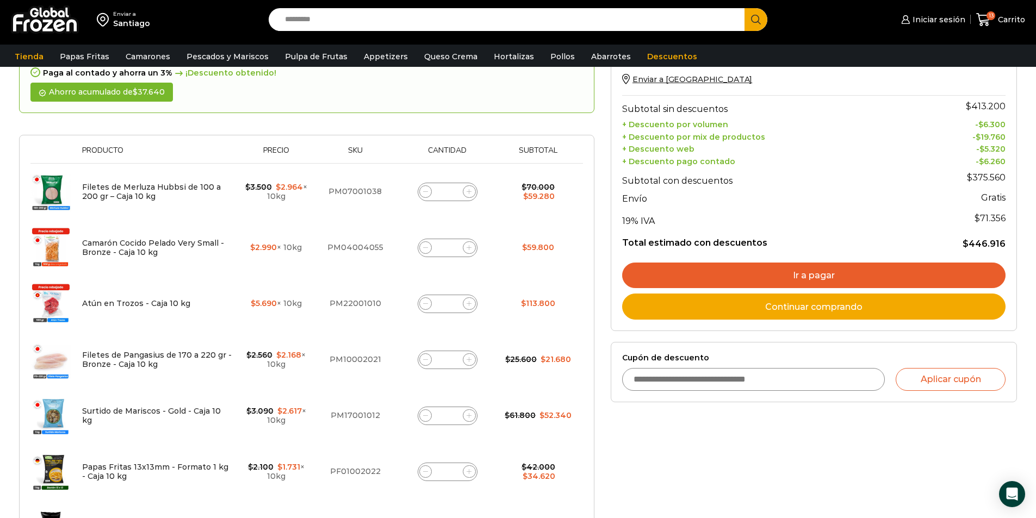
scroll to position [170, 0]
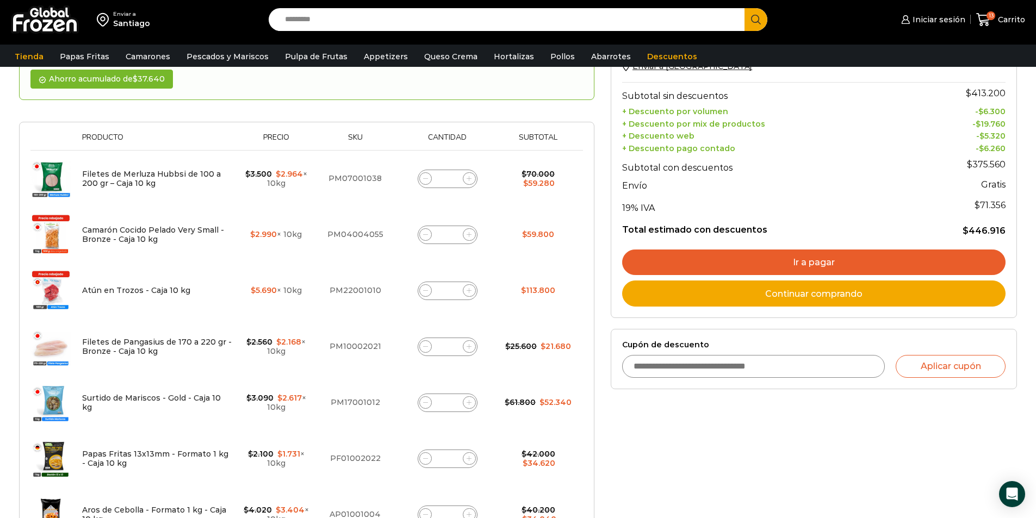
click at [466, 295] on span at bounding box center [469, 290] width 13 height 13
type input "*"
click at [426, 405] on icon at bounding box center [425, 402] width 5 height 5
type input "*"
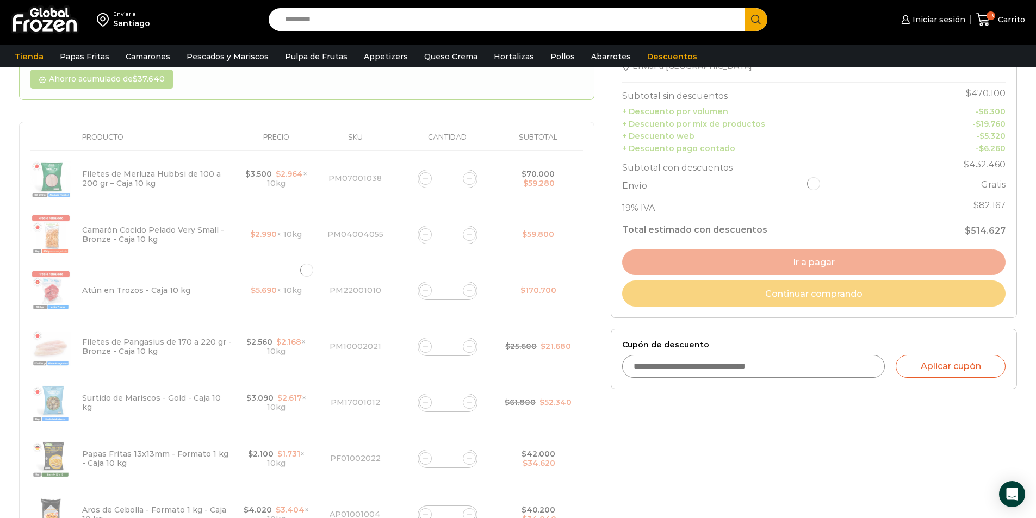
click at [426, 405] on div at bounding box center [307, 270] width 576 height 568
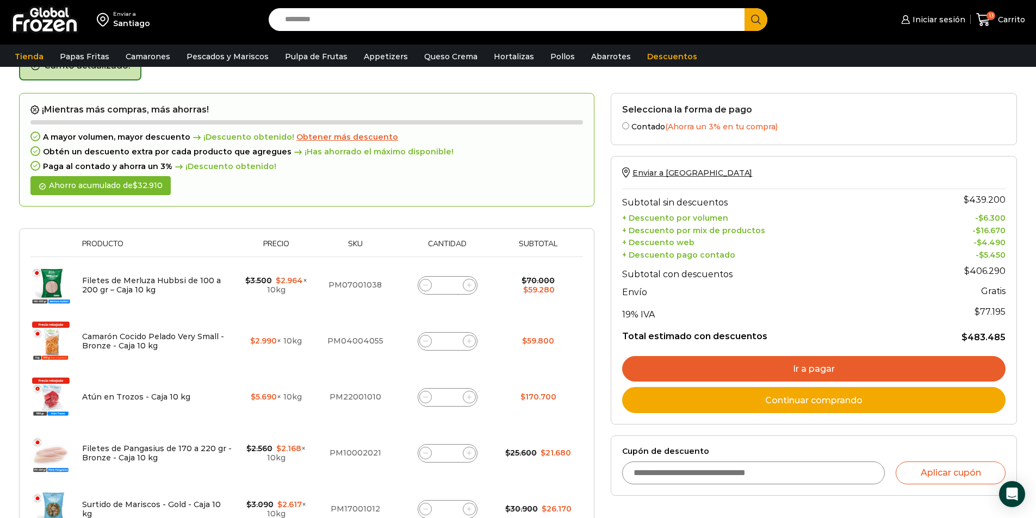
scroll to position [61, 0]
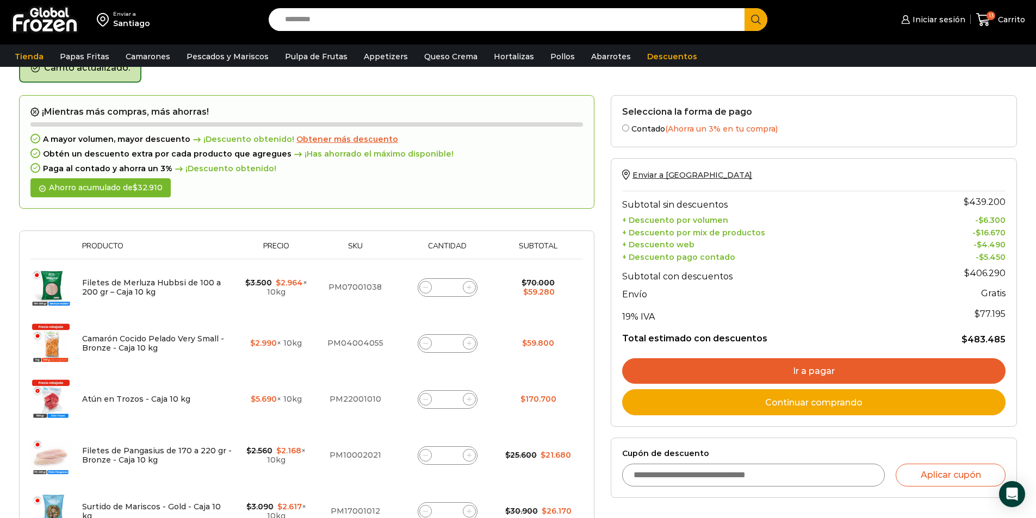
click at [430, 401] on span at bounding box center [425, 399] width 13 height 13
type input "*"
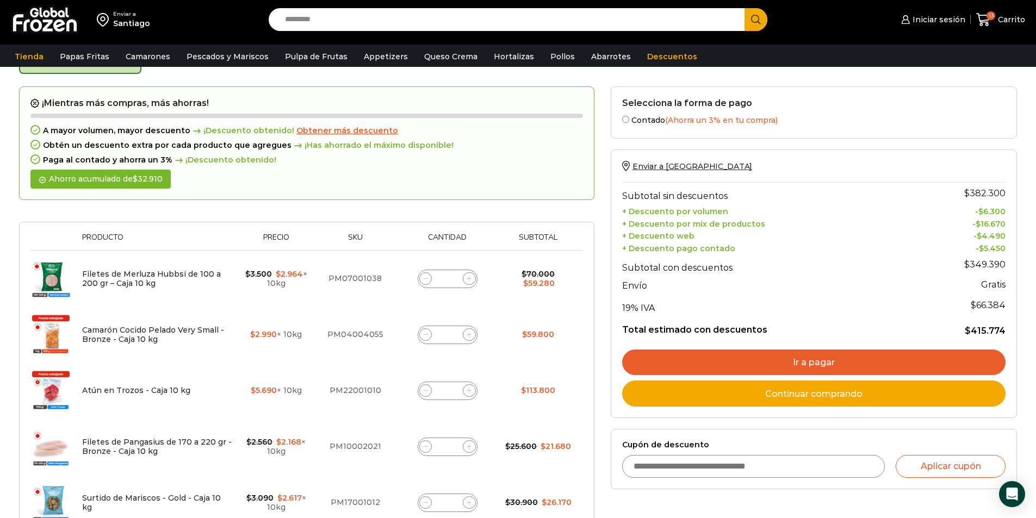
scroll to position [56, 0]
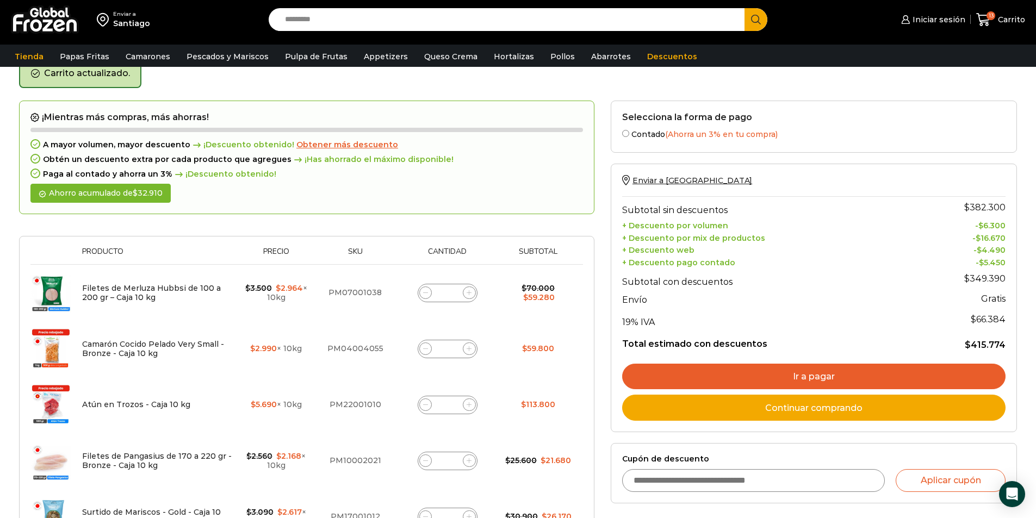
click at [423, 295] on icon at bounding box center [425, 292] width 5 height 5
type input "*"
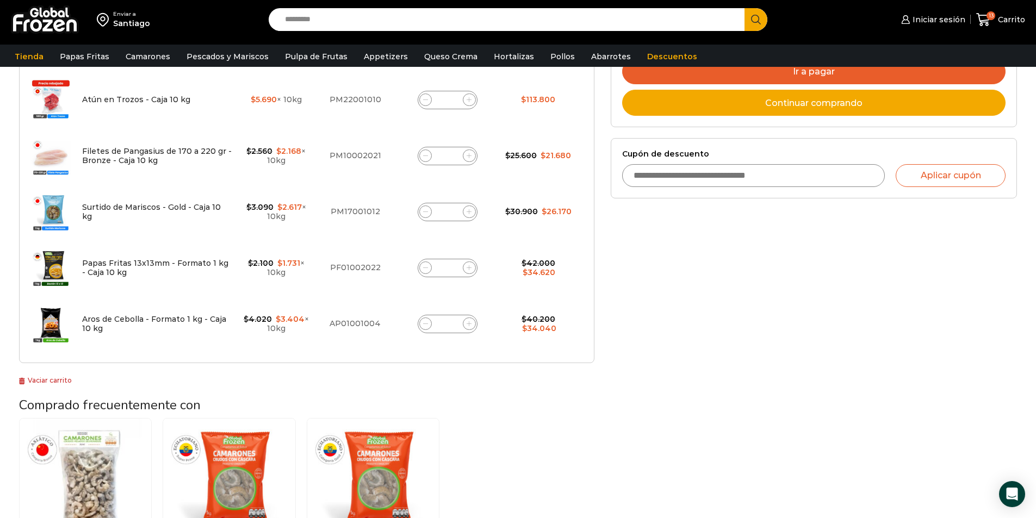
scroll to position [89, 0]
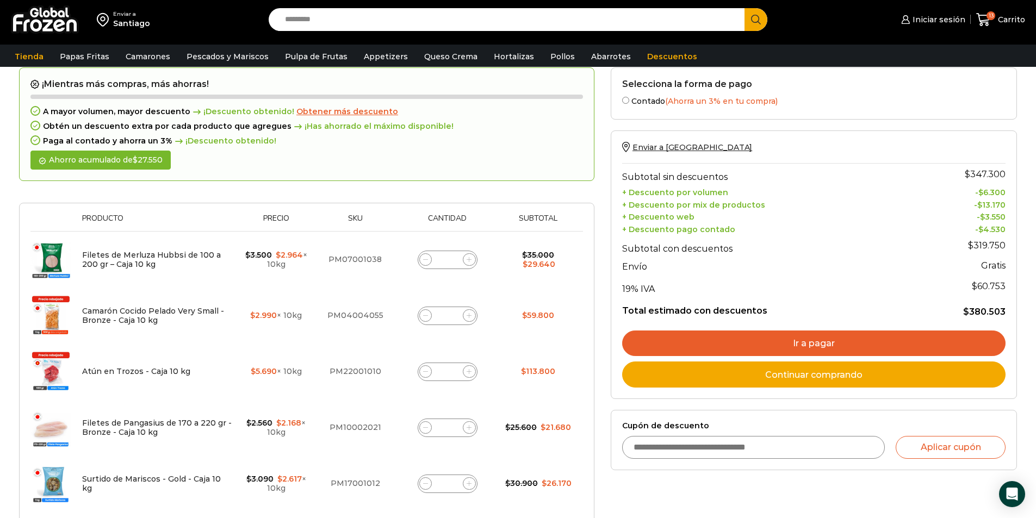
click at [772, 339] on link "Ir a pagar" at bounding box center [813, 344] width 383 height 26
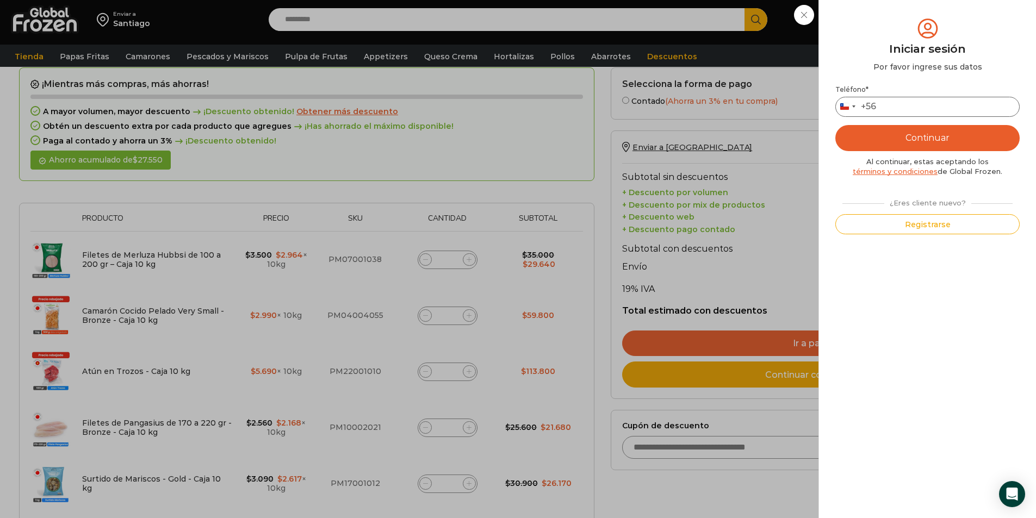
click at [917, 100] on input "Teléfono *" at bounding box center [928, 107] width 184 height 20
click at [885, 106] on input "*********" at bounding box center [928, 107] width 184 height 20
type input "*********"
click at [932, 132] on button "Continuar" at bounding box center [928, 138] width 184 height 26
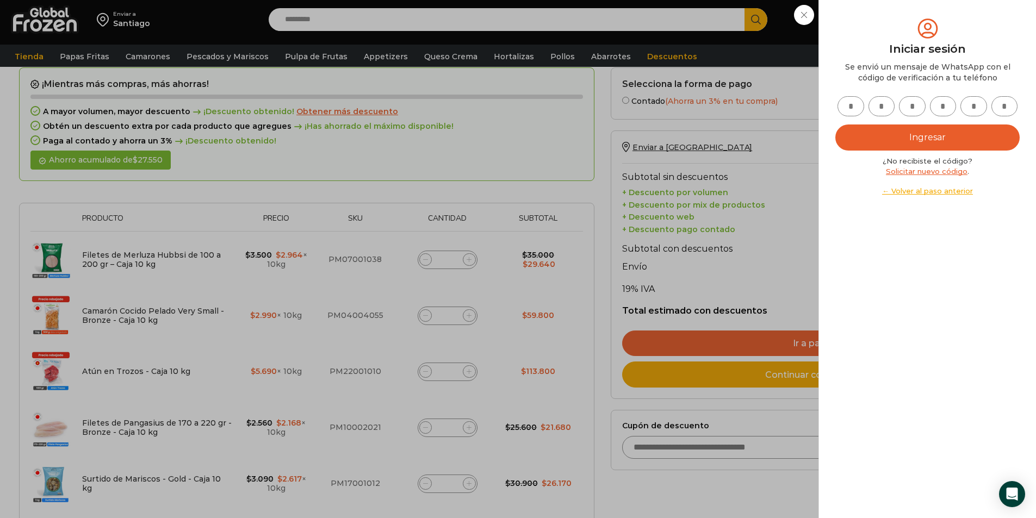
click at [899, 18] on div "Iniciar sesión Mi cuenta Login Register Iniciar sesión Por favor ingrese sus da…" at bounding box center [932, 20] width 66 height 22
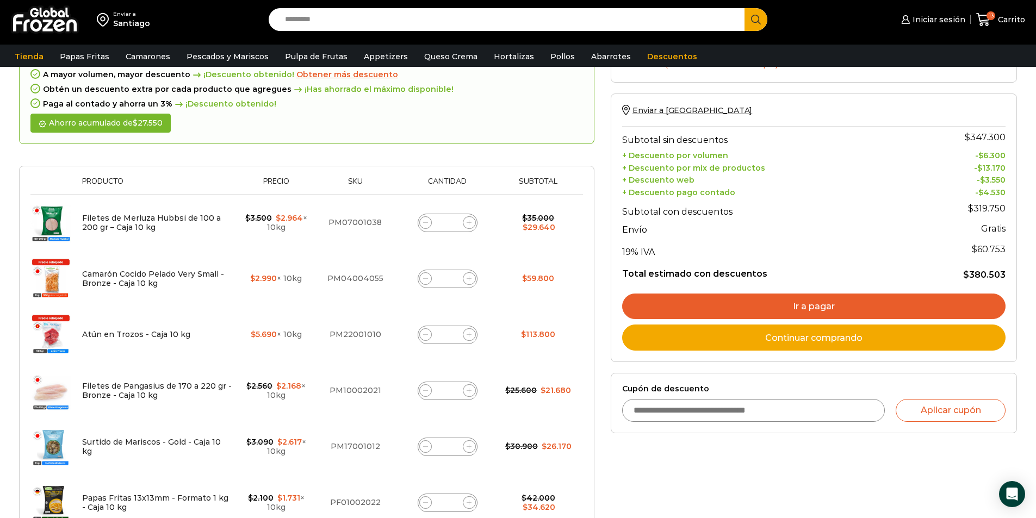
scroll to position [144, 0]
